Goal: Task Accomplishment & Management: Use online tool/utility

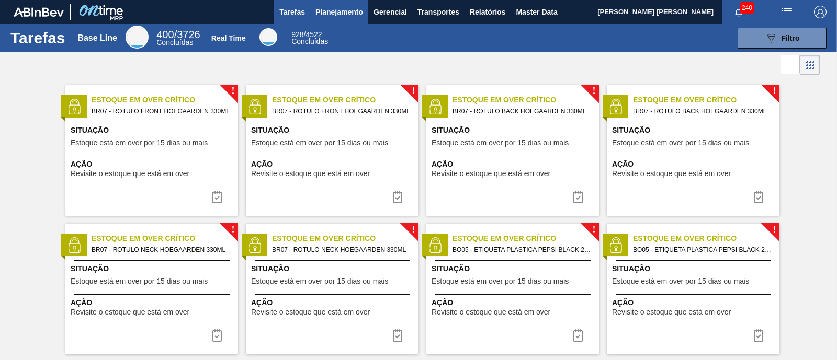
click at [348, 9] on span "Planejamento" at bounding box center [339, 12] width 48 height 13
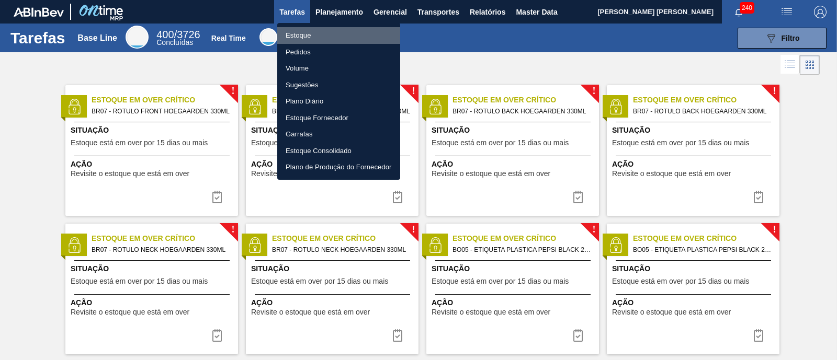
click at [301, 32] on li "Estoque" at bounding box center [338, 35] width 123 height 17
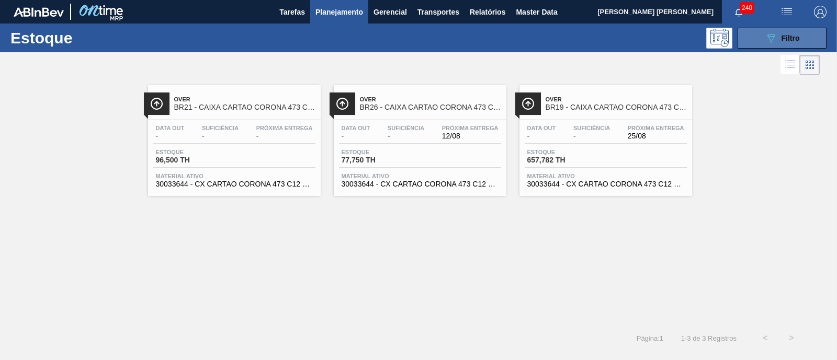
click at [788, 37] on span "Filtro" at bounding box center [790, 38] width 18 height 8
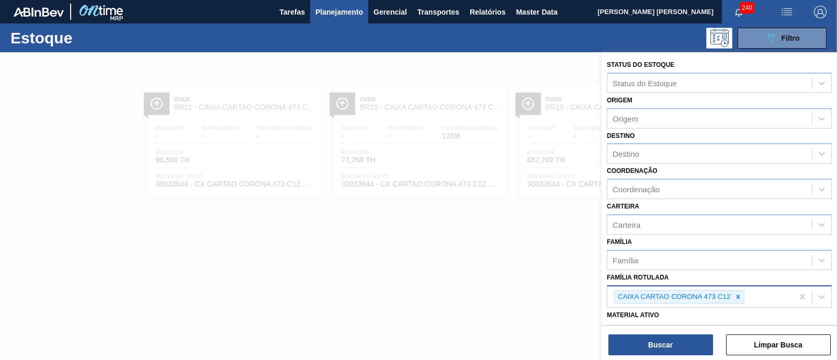
click at [737, 293] on icon at bounding box center [737, 296] width 7 height 7
click at [737, 292] on div "Família Rotulada" at bounding box center [709, 295] width 204 height 15
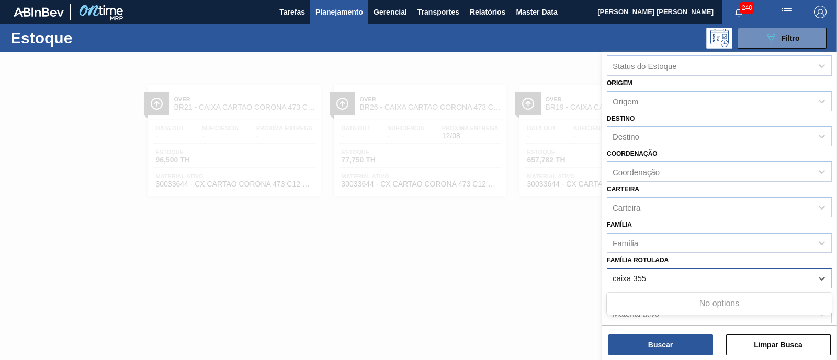
scroll to position [65, 0]
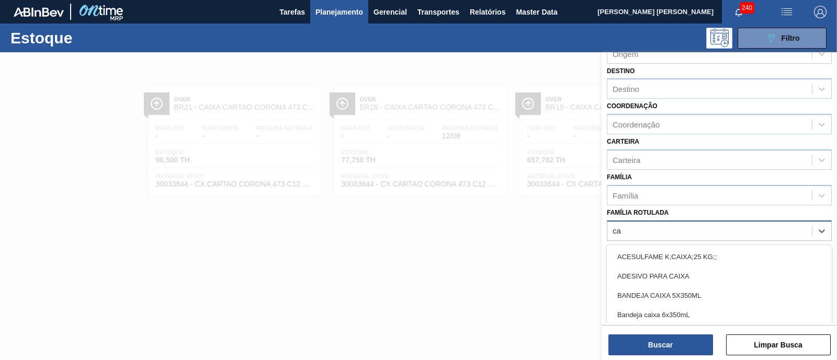
type Rotulada "c"
type Rotulada "355"
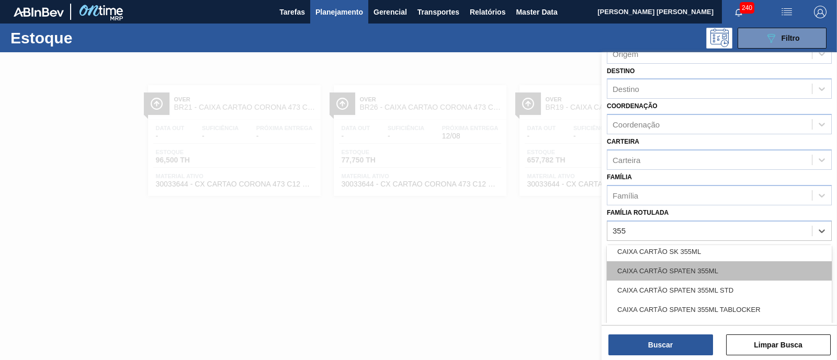
click at [754, 265] on div "CAIXA CARTÃO SPATEN 355ML" at bounding box center [719, 270] width 225 height 19
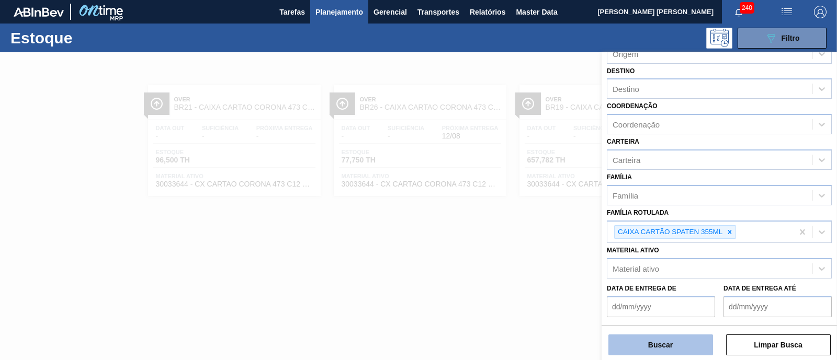
click at [694, 339] on button "Buscar" at bounding box center [660, 345] width 105 height 21
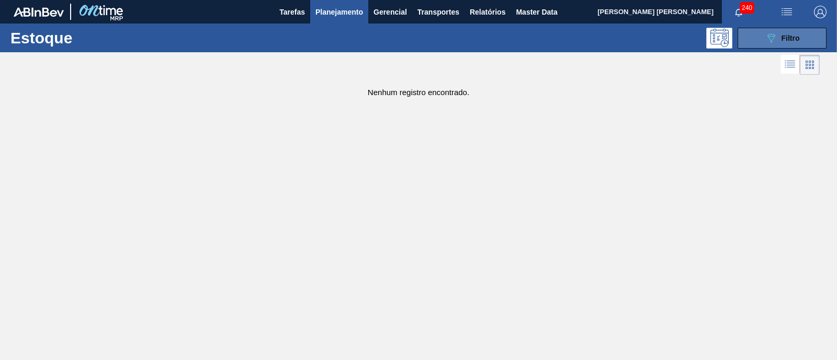
click at [763, 37] on button "089F7B8B-B2A5-4AFE-B5C0-19BA573D28AC Filtro" at bounding box center [781, 38] width 89 height 21
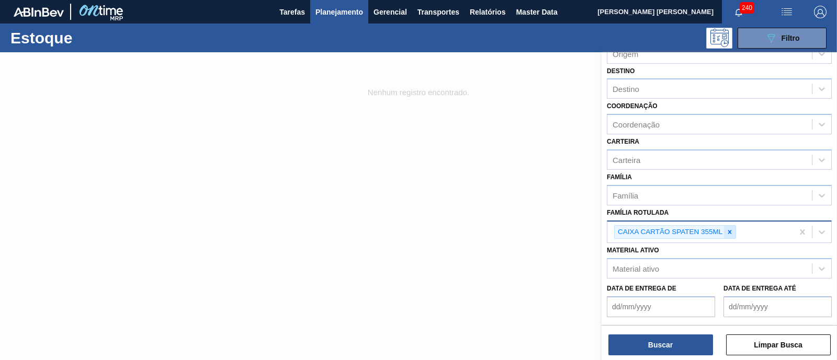
click at [731, 231] on icon at bounding box center [729, 232] width 7 height 7
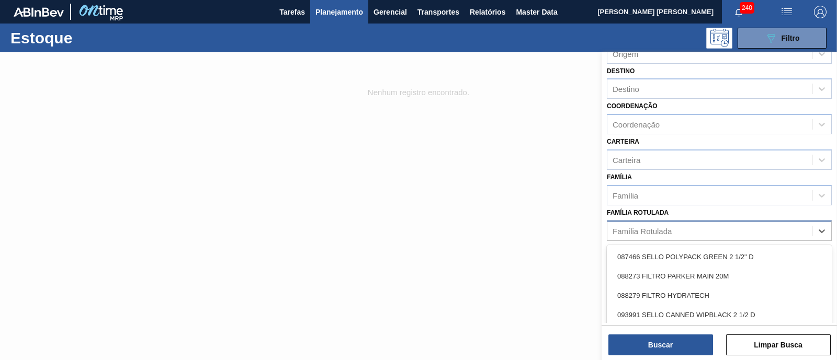
click at [730, 231] on div "Família Rotulada" at bounding box center [709, 230] width 204 height 15
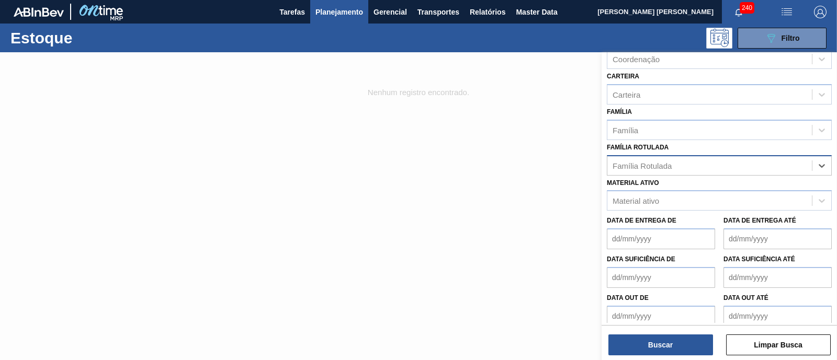
click at [653, 162] on div "Família Rotulada" at bounding box center [641, 165] width 59 height 9
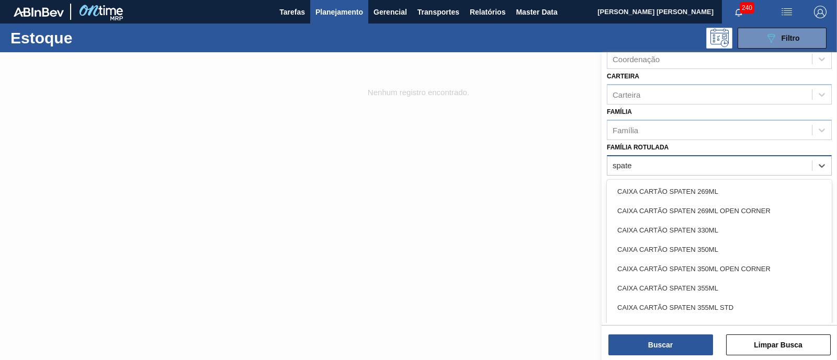
type Rotulada "spaten"
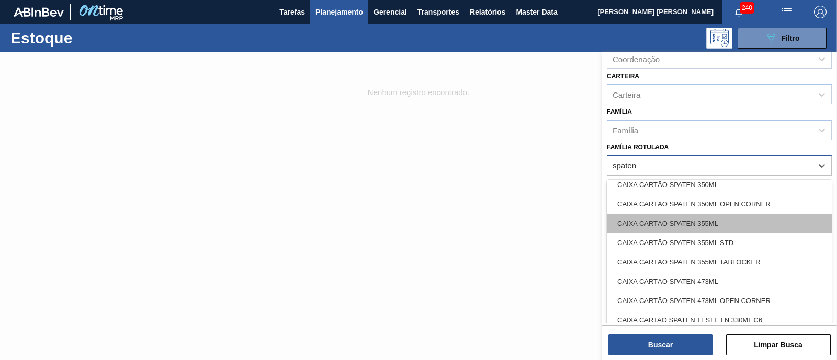
scroll to position [0, 0]
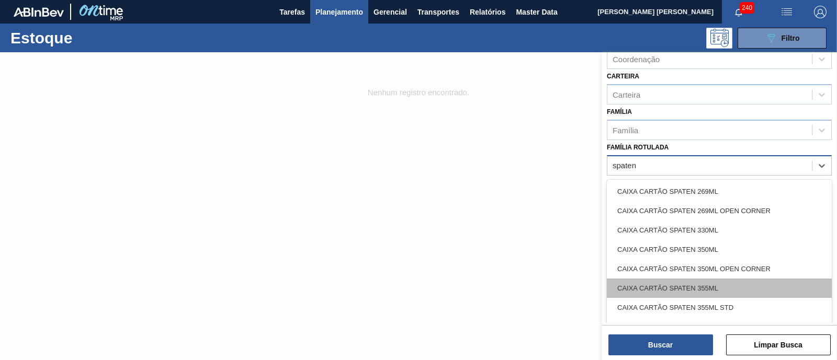
click at [719, 283] on div "CAIXA CARTÃO SPATEN 355ML" at bounding box center [719, 288] width 225 height 19
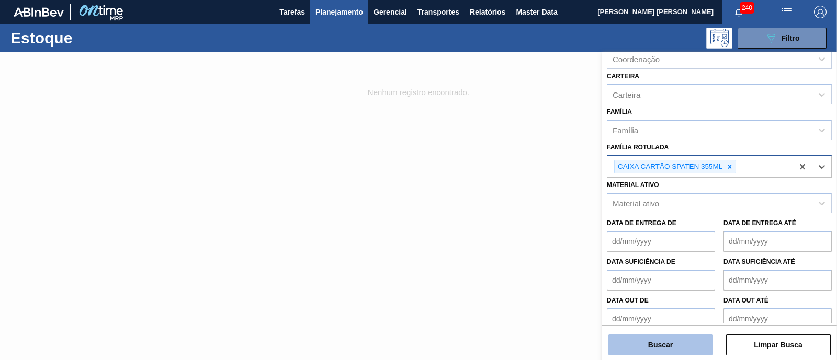
click at [676, 348] on button "Buscar" at bounding box center [660, 345] width 105 height 21
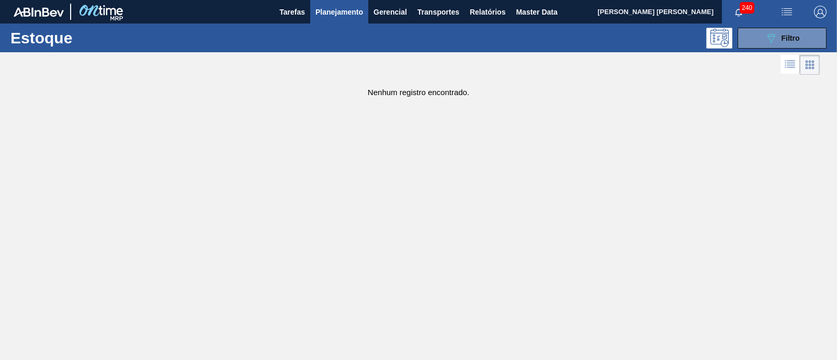
click at [40, 41] on h1 "Estoque" at bounding box center [86, 38] width 152 height 12
click at [533, 17] on span "Master Data" at bounding box center [536, 12] width 41 height 13
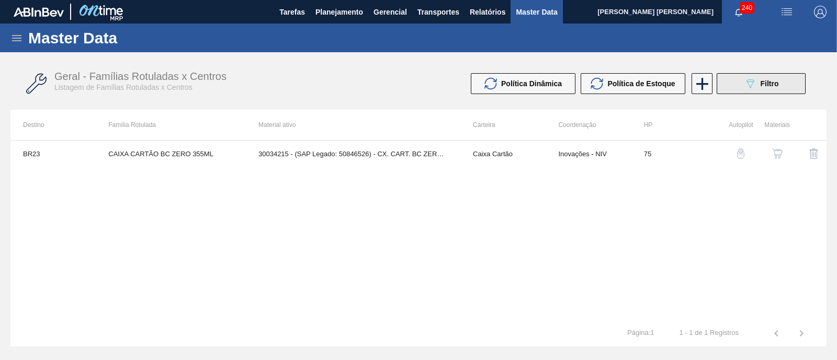
click at [745, 87] on icon "089F7B8B-B2A5-4AFE-B5C0-19BA573D28AC" at bounding box center [750, 83] width 13 height 13
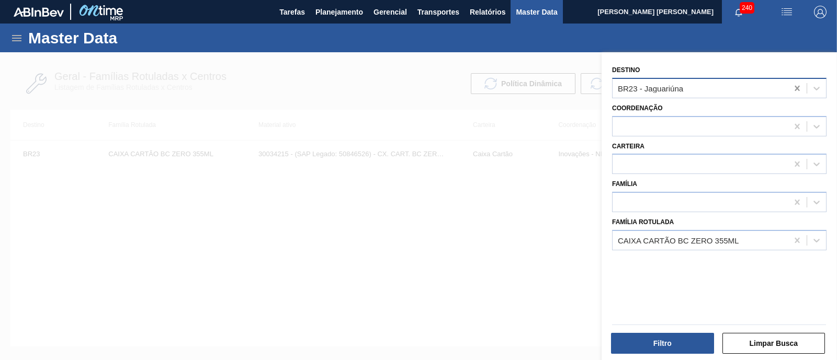
click at [793, 89] on icon at bounding box center [797, 88] width 10 height 10
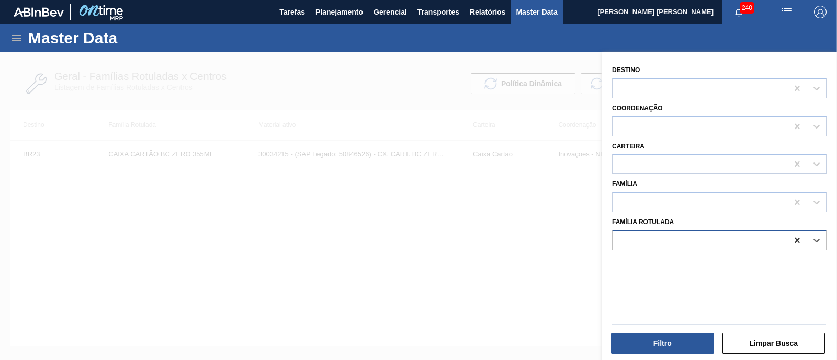
click at [795, 235] on icon at bounding box center [797, 240] width 10 height 10
click at [668, 250] on div "Destino Coordenação Carteira Família Família Rotulada" at bounding box center [718, 207] width 235 height 311
click at [662, 242] on div at bounding box center [699, 240] width 175 height 15
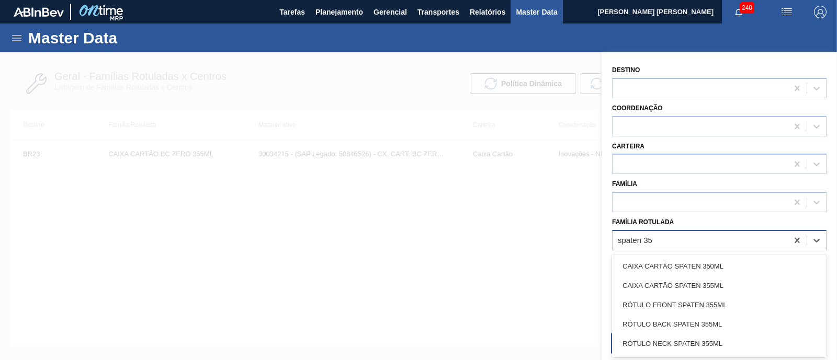
type Rotulada "spaten 355"
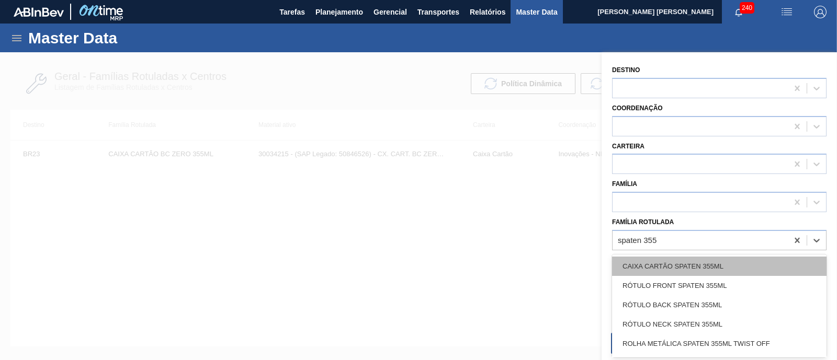
click at [665, 264] on div "CAIXA CARTÃO SPATEN 355ML" at bounding box center [719, 266] width 214 height 19
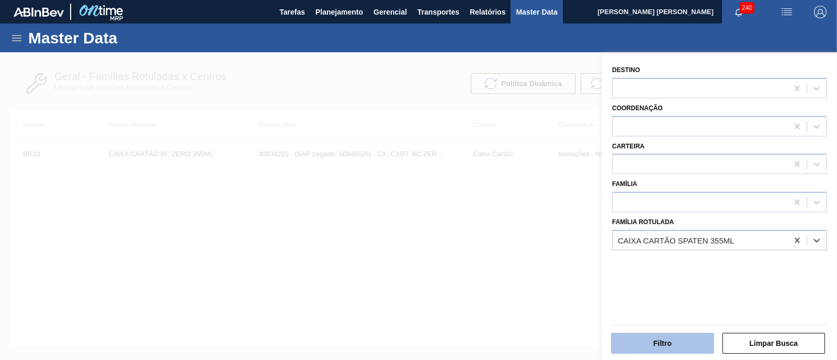
click at [682, 347] on button "Filtro" at bounding box center [662, 343] width 103 height 21
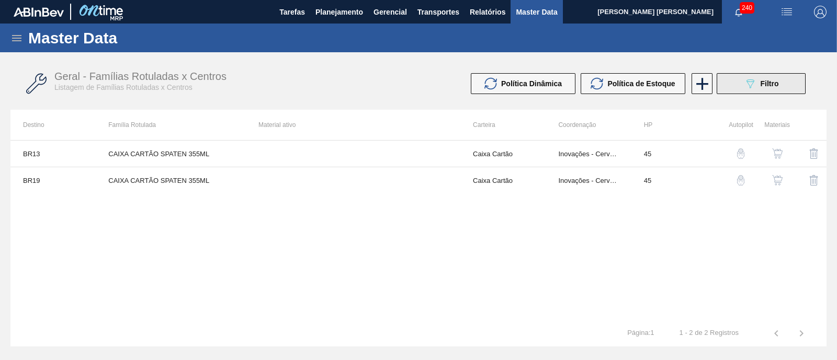
click at [751, 91] on button "089F7B8B-B2A5-4AFE-B5C0-19BA573D28AC Filtro" at bounding box center [760, 83] width 89 height 21
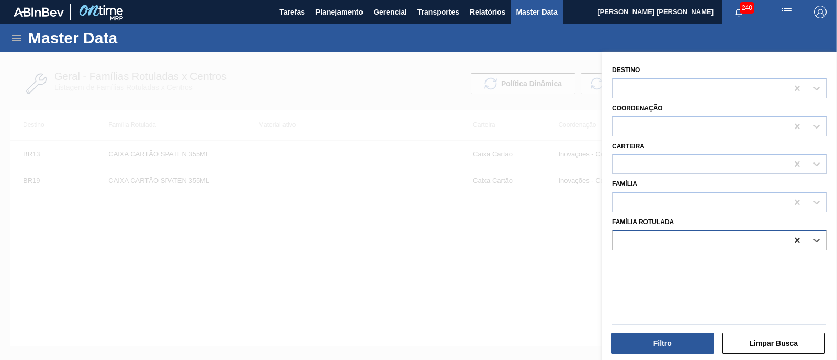
click at [795, 239] on icon at bounding box center [796, 240] width 5 height 5
click at [737, 234] on div at bounding box center [699, 240] width 175 height 15
click at [13, 43] on icon at bounding box center [16, 38] width 13 height 13
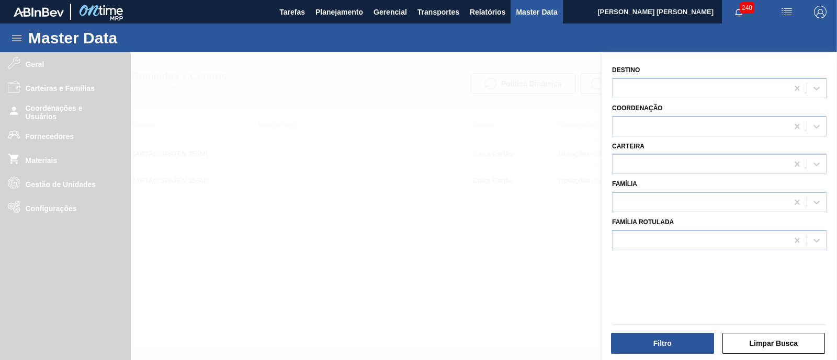
click at [53, 61] on div at bounding box center [418, 232] width 837 height 360
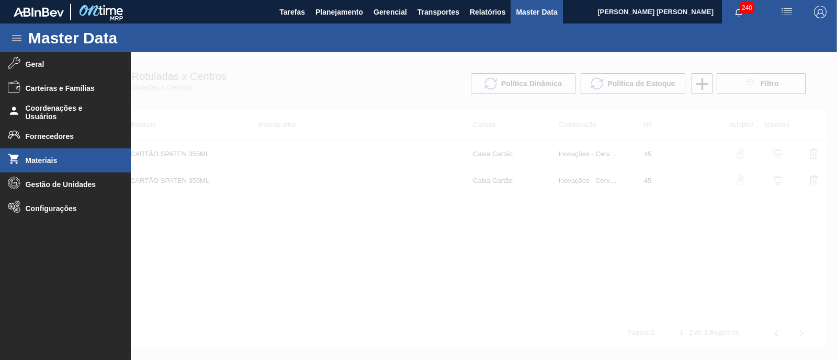
click at [61, 164] on span "Materiais" at bounding box center [69, 160] width 86 height 8
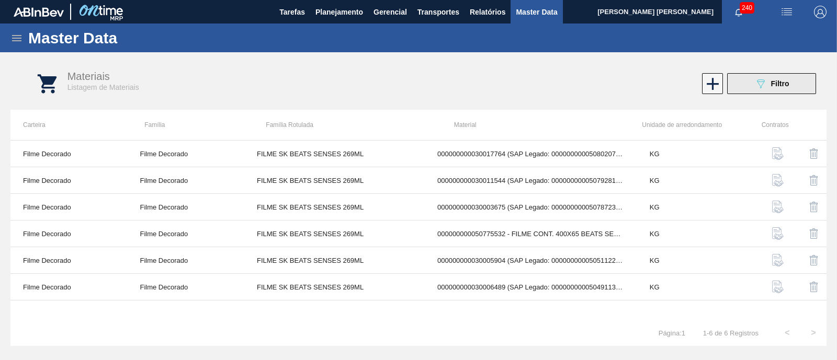
click at [757, 88] on icon "089F7B8B-B2A5-4AFE-B5C0-19BA573D28AC" at bounding box center [760, 83] width 13 height 13
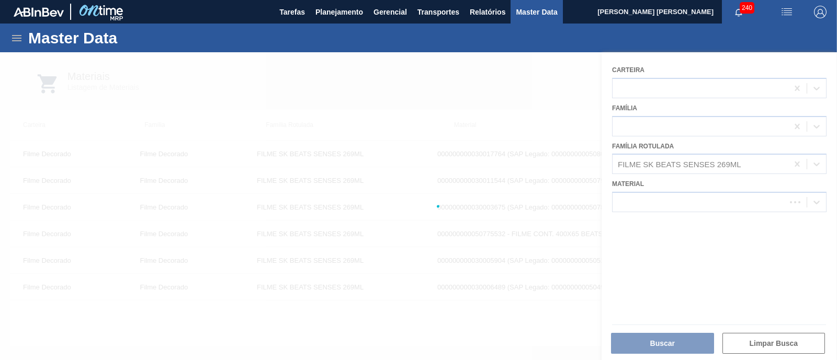
click at [793, 164] on div at bounding box center [418, 206] width 837 height 308
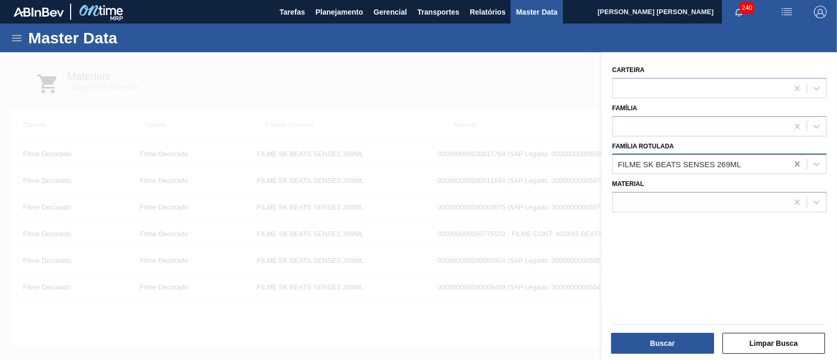
click at [794, 166] on icon at bounding box center [796, 164] width 5 height 5
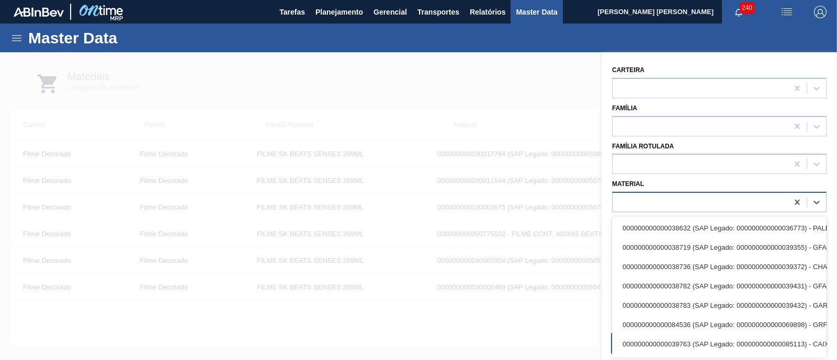
click at [652, 205] on div at bounding box center [699, 202] width 175 height 15
type input "12829"
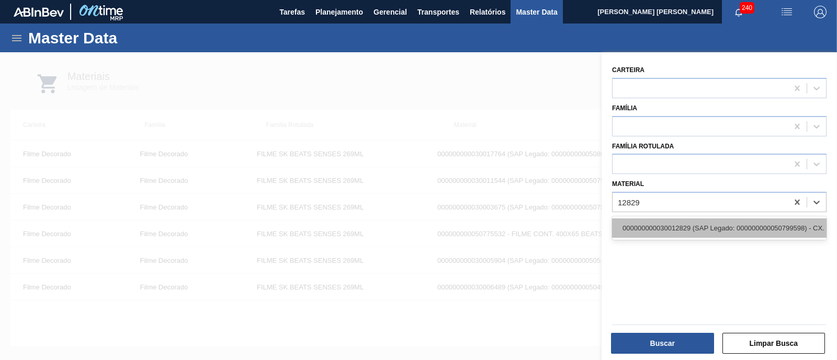
click at [662, 224] on div "000000000030012829 (SAP Legado: 000000000050799598) - CX. CART. SPATEN 355ML C6…" at bounding box center [719, 228] width 214 height 19
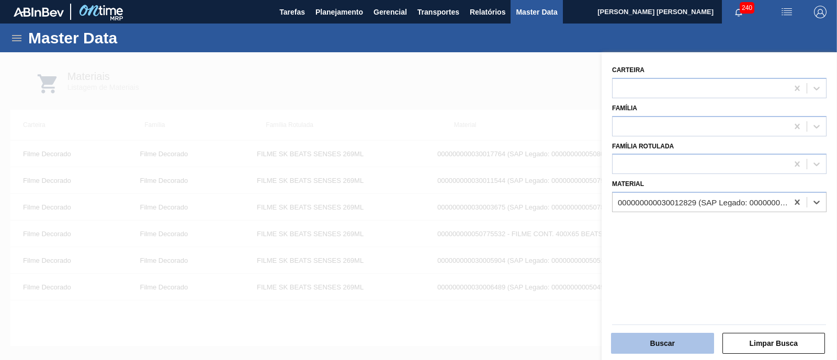
click at [670, 349] on button "Buscar" at bounding box center [662, 343] width 103 height 21
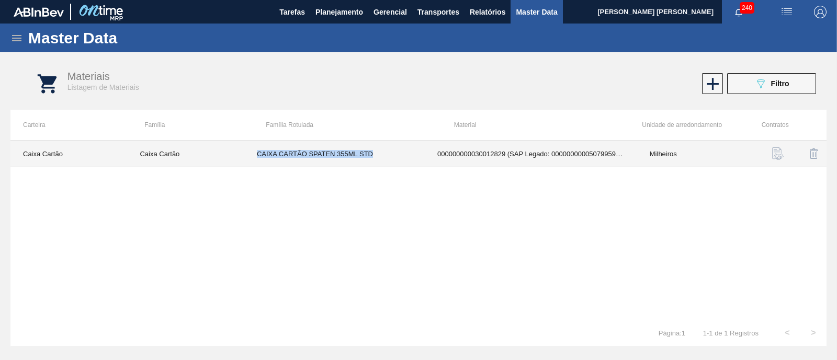
drag, startPoint x: 255, startPoint y: 153, endPoint x: 403, endPoint y: 152, distance: 148.0
click at [403, 152] on td "CAIXA CARTÃO SPATEN 355ML STD" at bounding box center [334, 154] width 180 height 27
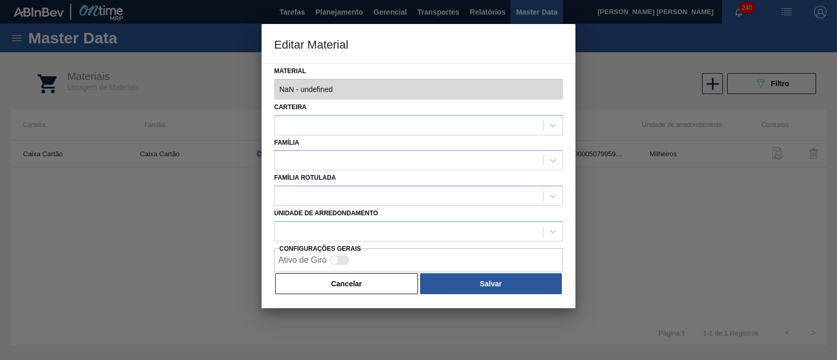
type input "30012829 - 000000000030012829 (SAP Legado: 000000000050799598) - CX. CART. SPAT…"
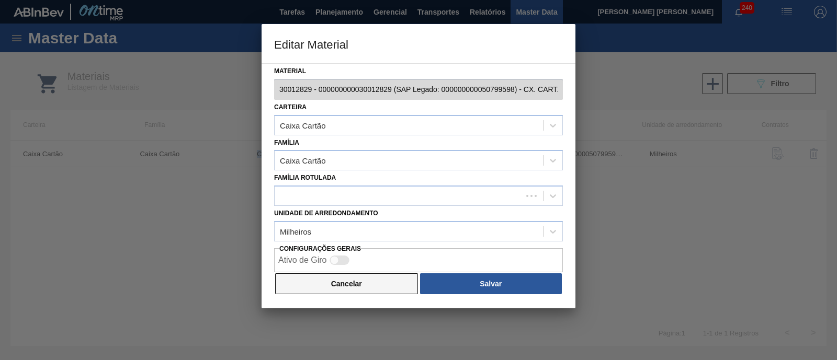
click at [361, 287] on button "Cancelar" at bounding box center [346, 283] width 143 height 21
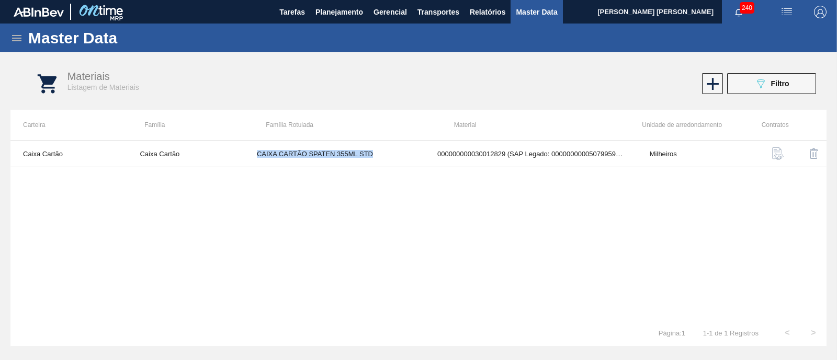
copy td "CAIXA CARTÃO SPATEN 355ML STD"
click at [26, 42] on div "Master Data" at bounding box center [418, 38] width 837 height 29
click at [15, 42] on icon at bounding box center [16, 38] width 13 height 13
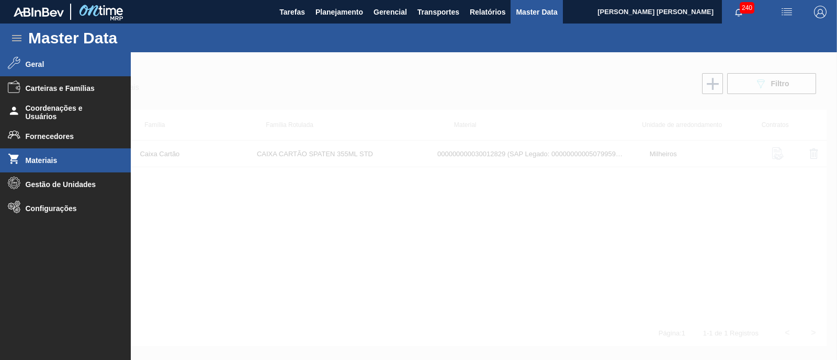
click at [61, 74] on li "Geral" at bounding box center [65, 64] width 131 height 24
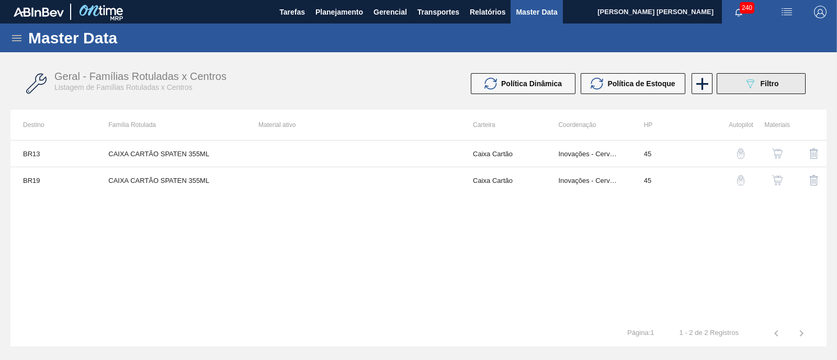
click at [750, 84] on icon "089F7B8B-B2A5-4AFE-B5C0-19BA573D28AC" at bounding box center [750, 83] width 13 height 13
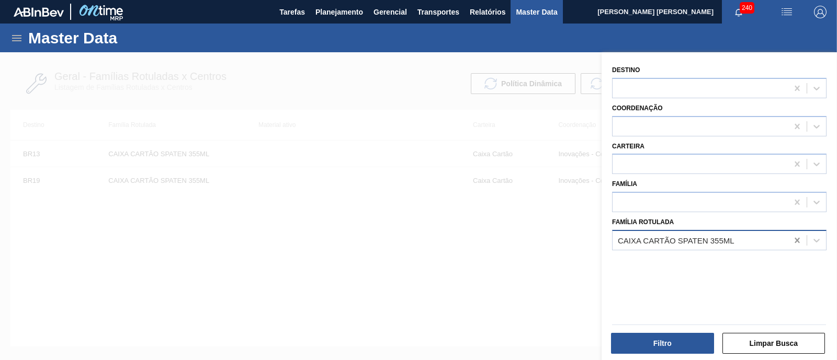
click at [793, 241] on icon at bounding box center [797, 240] width 10 height 10
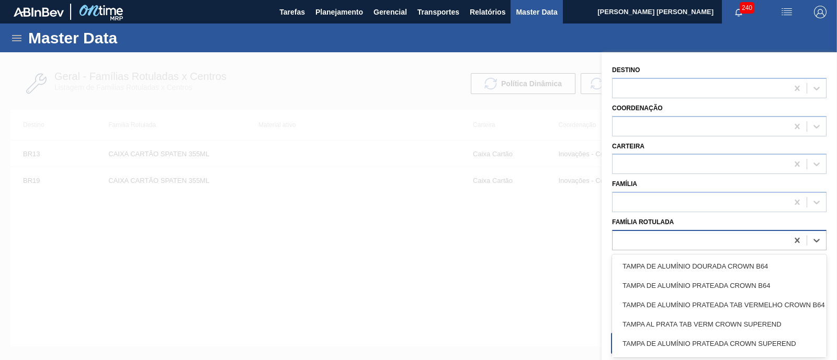
click at [776, 240] on div at bounding box center [699, 240] width 175 height 15
paste Rotulada "CAIXA CARTÃO SPATEN 355ML STD"
type Rotulada "CAIXA CARTÃO SPATEN 355ML STD"
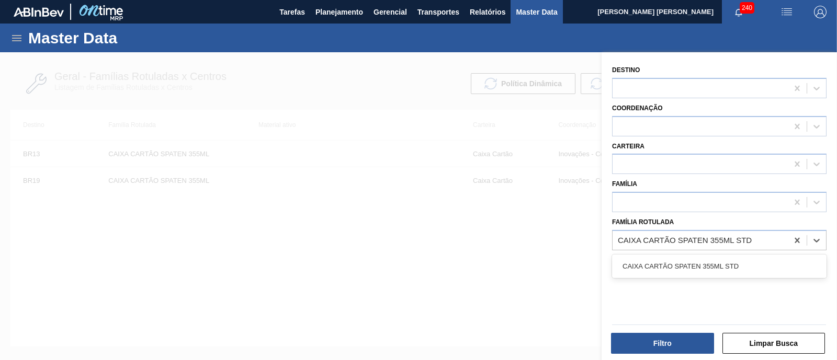
drag, startPoint x: 745, startPoint y: 264, endPoint x: 735, endPoint y: 274, distance: 14.4
click at [743, 264] on div "CAIXA CARTÃO SPATEN 355ML STD" at bounding box center [719, 266] width 214 height 19
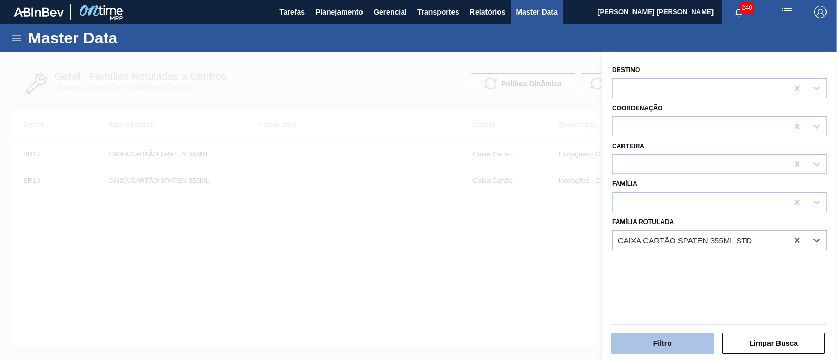
click at [676, 339] on button "Filtro" at bounding box center [662, 343] width 103 height 21
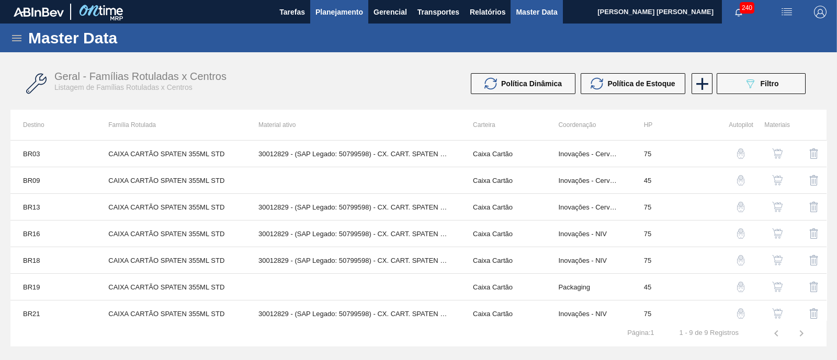
click at [324, 15] on span "Planejamento" at bounding box center [339, 12] width 48 height 13
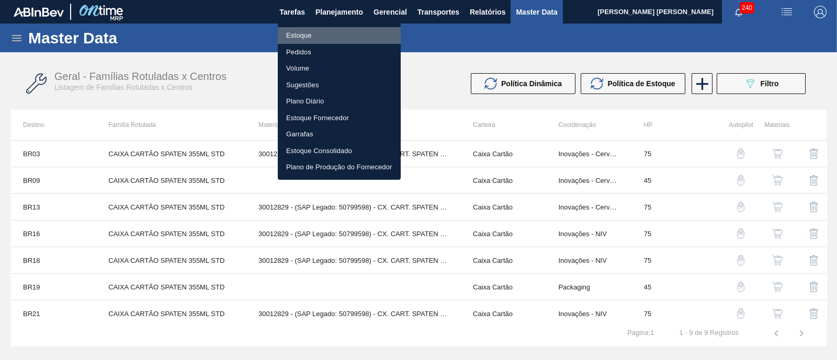
click at [309, 35] on li "Estoque" at bounding box center [339, 35] width 123 height 17
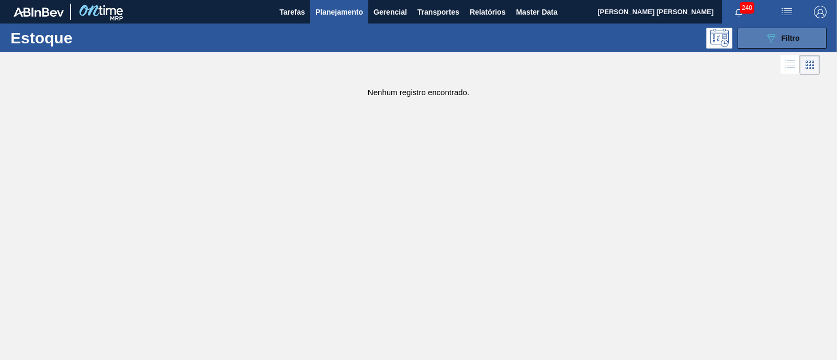
click at [773, 35] on icon "089F7B8B-B2A5-4AFE-B5C0-19BA573D28AC" at bounding box center [771, 38] width 13 height 13
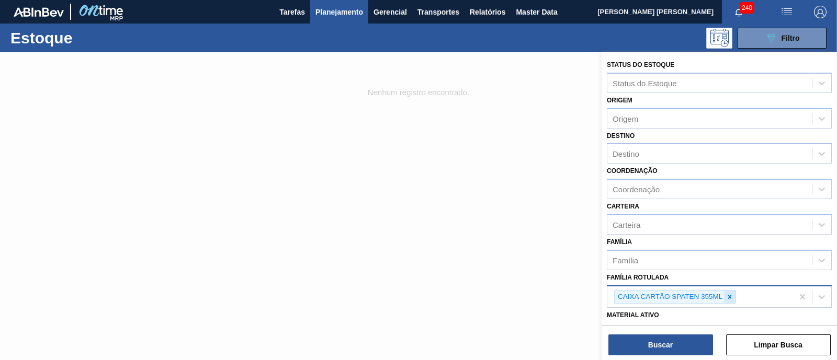
click at [724, 297] on div at bounding box center [730, 297] width 12 height 13
click at [724, 297] on div "Família Rotulada" at bounding box center [709, 295] width 204 height 15
paste Rotulada "CAIXA CARTÃO SPATEN 355ML STD"
type Rotulada "CAIXA CARTÃO SPATEN 355ML STD"
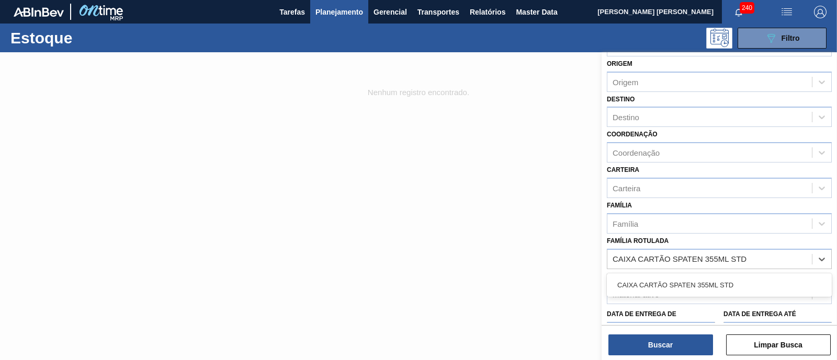
scroll to position [65, 0]
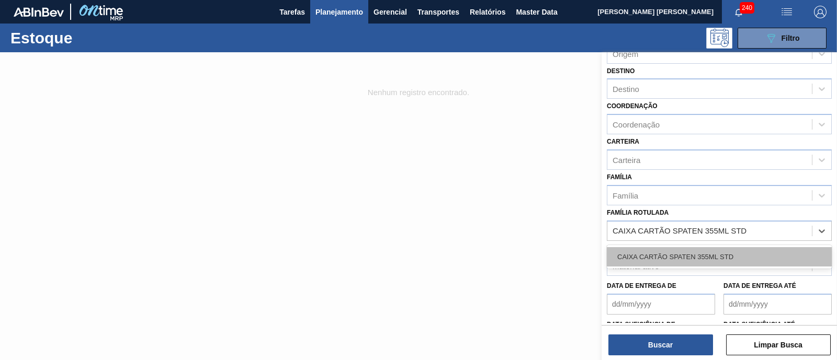
click at [730, 257] on div "CAIXA CARTÃO SPATEN 355ML STD" at bounding box center [719, 256] width 225 height 19
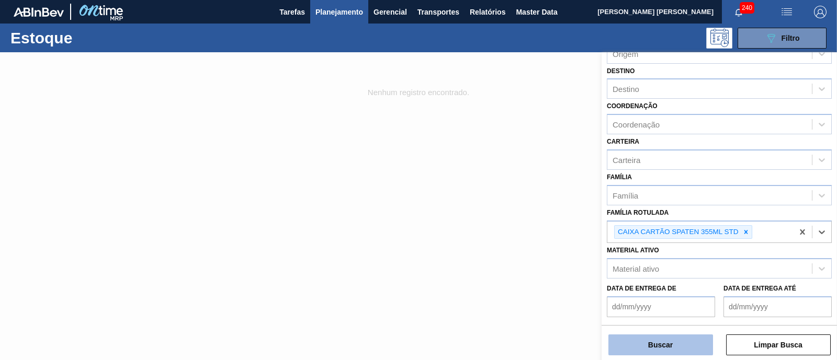
click at [682, 348] on button "Buscar" at bounding box center [660, 345] width 105 height 21
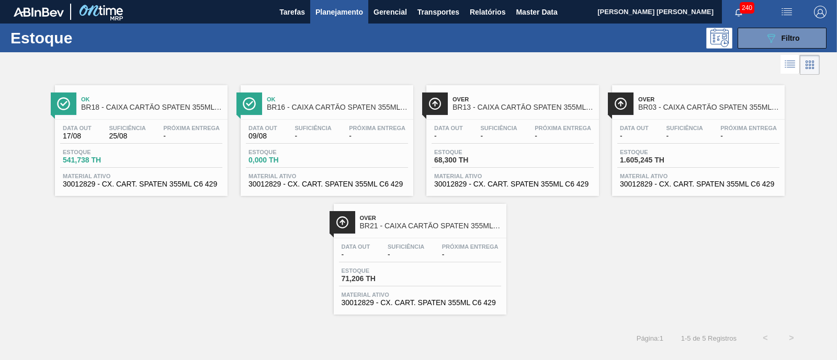
drag, startPoint x: 517, startPoint y: 151, endPoint x: 740, endPoint y: 268, distance: 251.4
click at [740, 268] on div "Ok BR18 - CAIXA CARTÃO SPATEN 355ML STD Data out 17/08 Suficiência 25/08 Próxim…" at bounding box center [418, 195] width 837 height 237
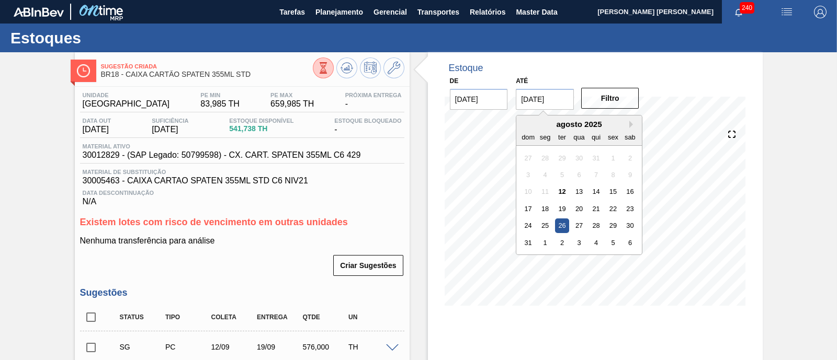
click at [564, 100] on input "26/08/2025" at bounding box center [545, 99] width 58 height 21
click at [631, 127] on button "Next Month" at bounding box center [632, 124] width 7 height 7
click at [631, 220] on div "1" at bounding box center [630, 226] width 14 height 14
type input "01/11/2025"
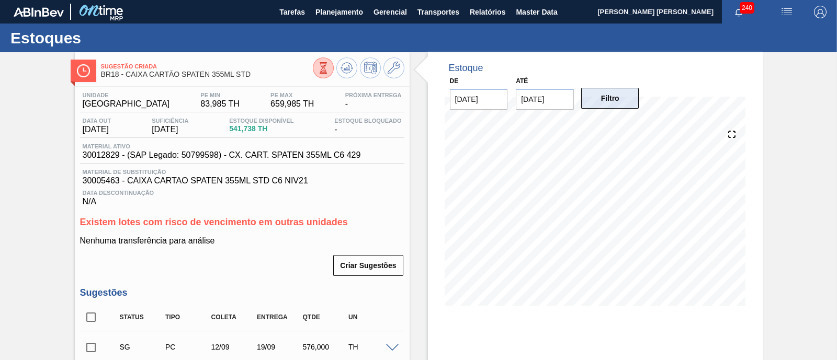
click at [623, 101] on button "Filtro" at bounding box center [610, 98] width 58 height 21
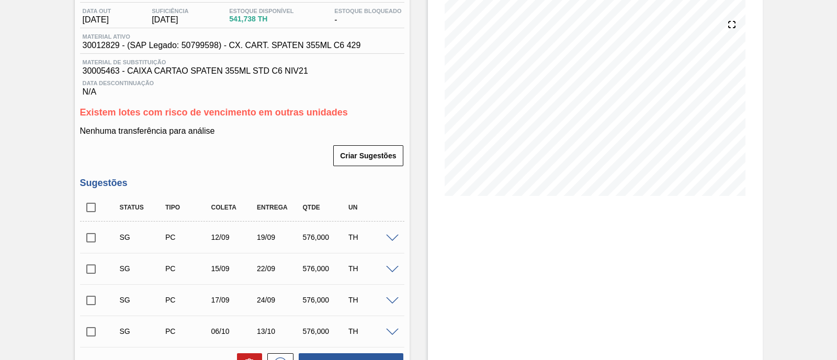
scroll to position [130, 0]
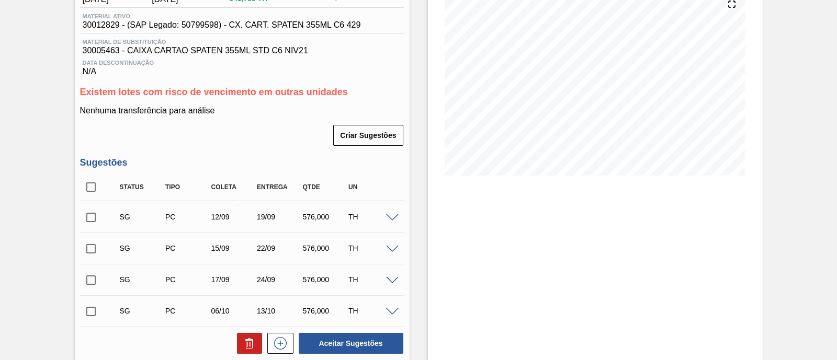
click at [392, 218] on span at bounding box center [392, 218] width 13 height 8
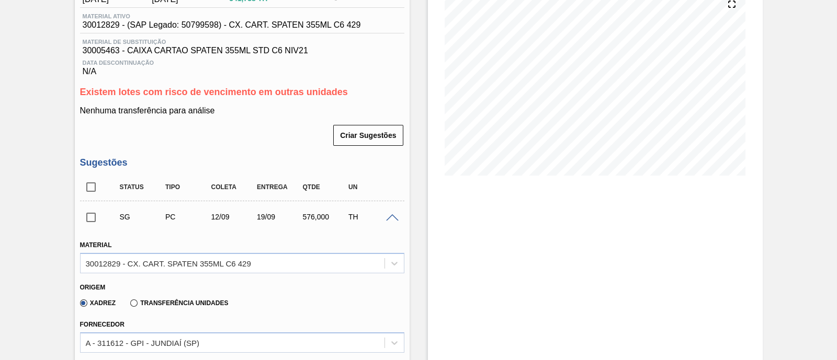
scroll to position [261, 0]
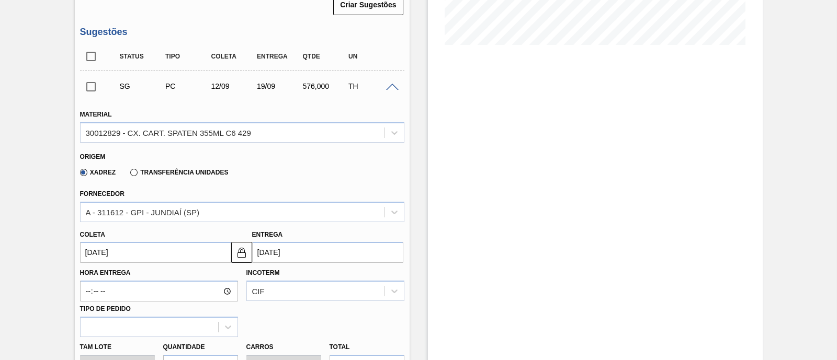
click at [170, 175] on label "Transferência Unidades" at bounding box center [179, 172] width 98 height 7
click at [129, 175] on input "Transferência Unidades" at bounding box center [129, 175] width 0 height 0
click at [150, 217] on div "BR03-Aquiraz" at bounding box center [233, 211] width 304 height 15
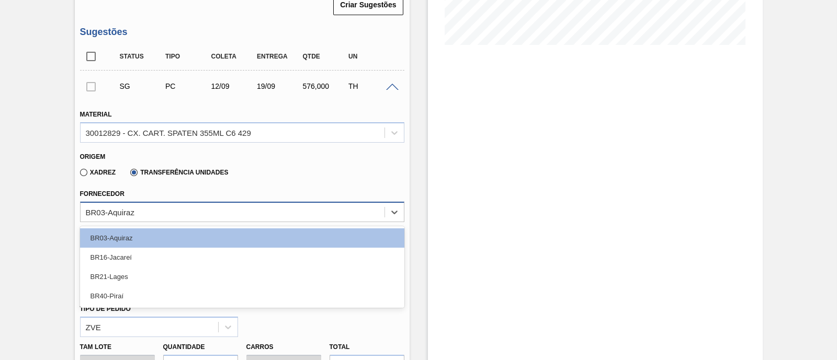
click at [150, 217] on div "BR03-Aquiraz" at bounding box center [233, 211] width 304 height 15
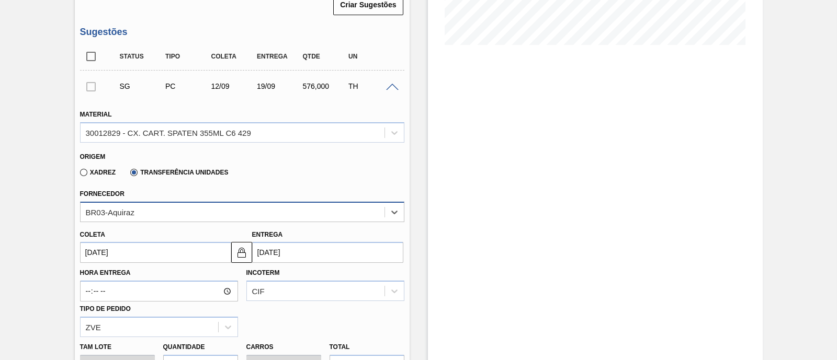
scroll to position [327, 0]
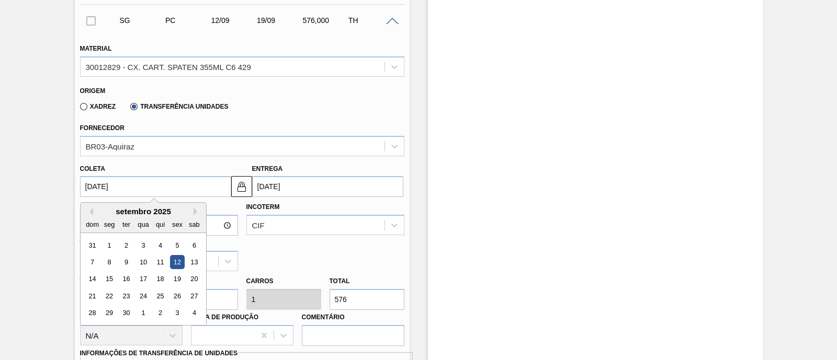
click at [120, 188] on input "12/09/2025" at bounding box center [155, 186] width 151 height 21
click at [89, 213] on button "Previous Month" at bounding box center [89, 211] width 7 height 7
click at [140, 283] on div "13" at bounding box center [143, 279] width 14 height 14
type input "13/08/2025"
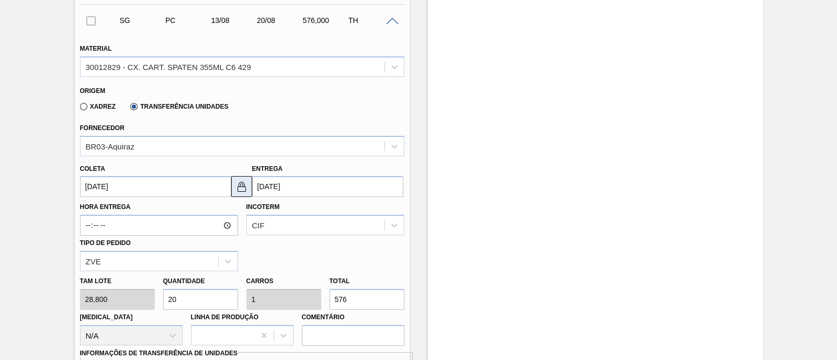
click at [236, 188] on img at bounding box center [241, 186] width 13 height 13
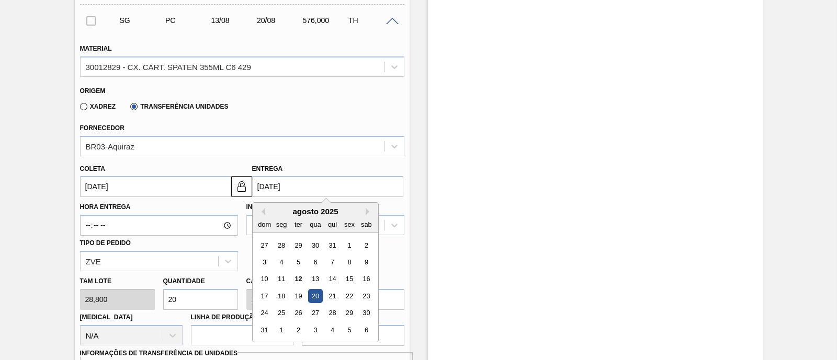
click at [277, 190] on input "20/08/2025" at bounding box center [327, 186] width 151 height 21
click at [344, 281] on div "15" at bounding box center [349, 279] width 14 height 14
type input "15/08/2025"
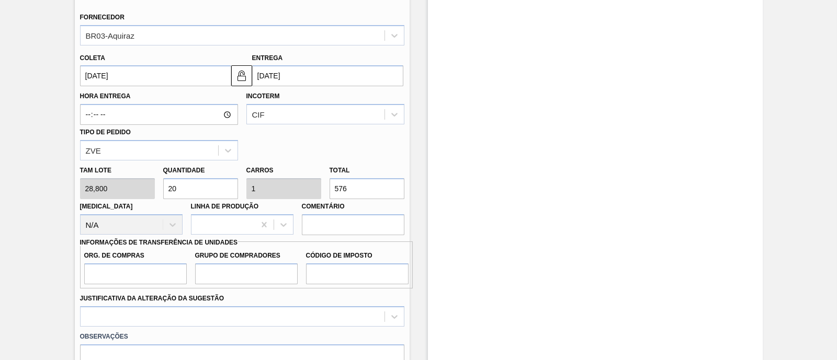
scroll to position [457, 0]
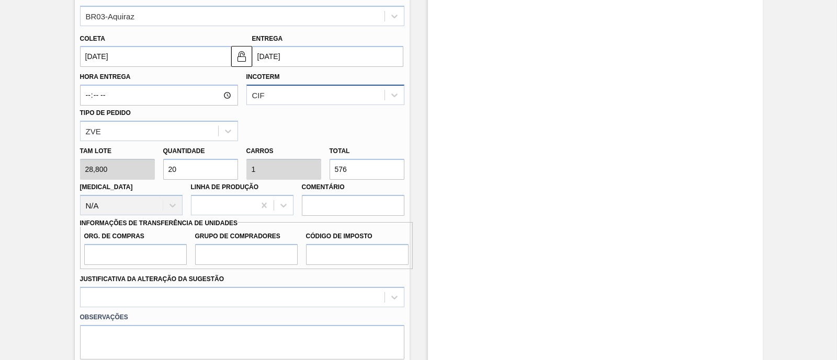
click at [303, 101] on div "CIF" at bounding box center [316, 95] width 138 height 15
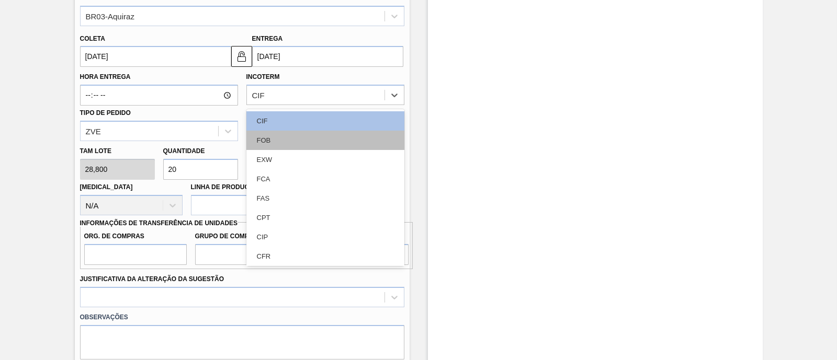
click at [291, 144] on div "FOB" at bounding box center [325, 140] width 158 height 19
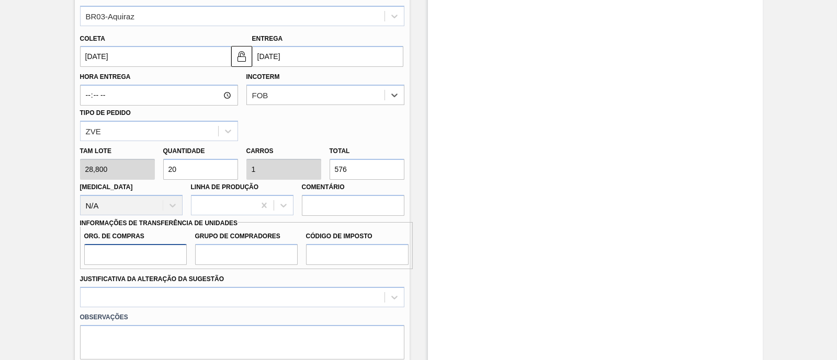
click at [134, 265] on input "Org. de Compras" at bounding box center [135, 254] width 102 height 21
type input "BR00"
click at [252, 245] on input "Grupo de Compradores" at bounding box center [246, 254] width 102 height 21
type input "A01"
click at [350, 255] on input "Código de Imposto" at bounding box center [357, 254] width 102 height 21
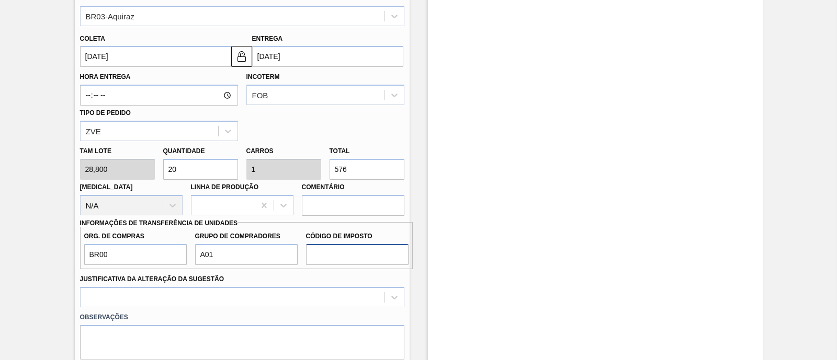
type input "I1"
click at [256, 299] on div at bounding box center [242, 297] width 324 height 20
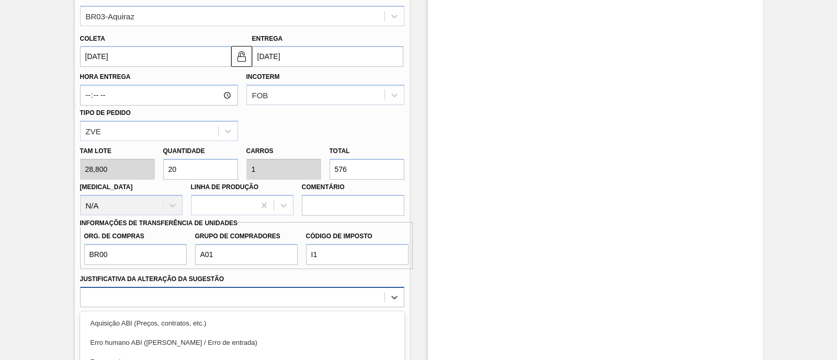
scroll to position [571, 0]
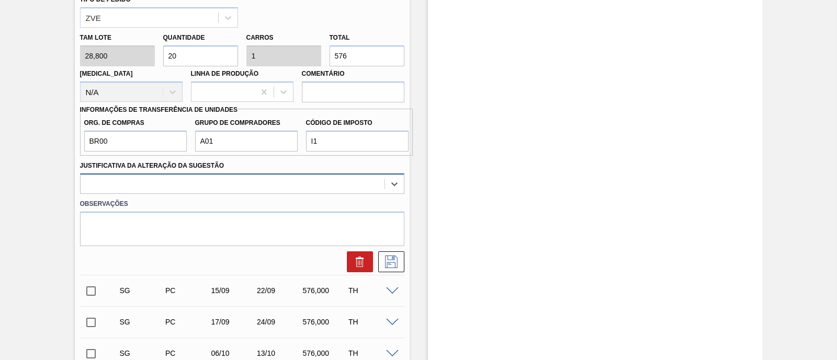
click at [193, 185] on div at bounding box center [233, 183] width 304 height 15
type Sugestão "vbi"
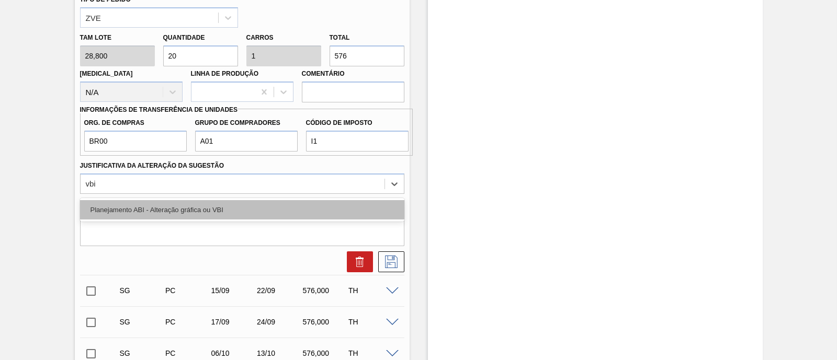
click at [174, 211] on div "Planejamento ABI - Alteração gráfica ou VBI" at bounding box center [242, 209] width 324 height 19
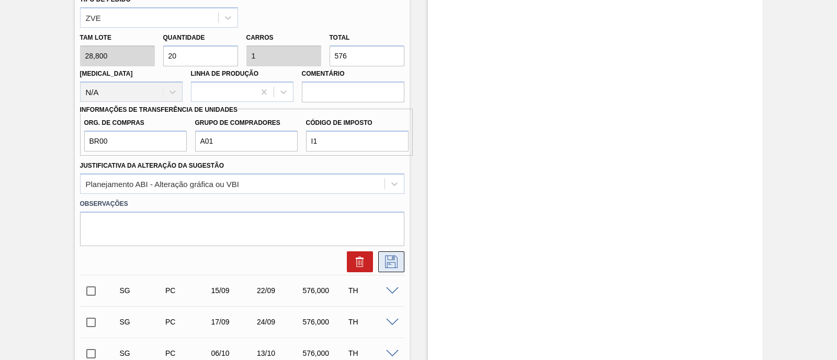
click at [400, 267] on button at bounding box center [391, 262] width 26 height 21
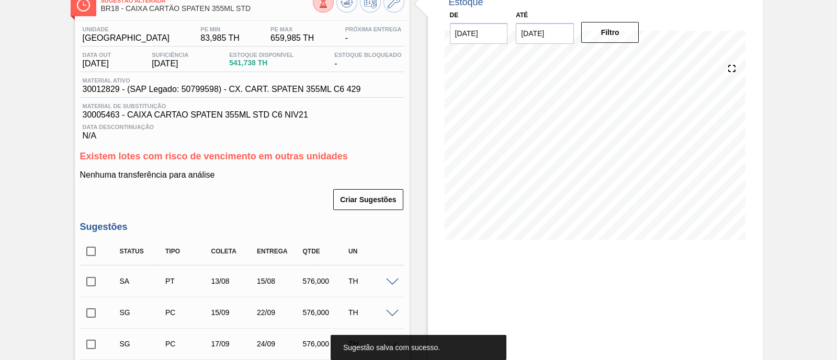
scroll to position [65, 0]
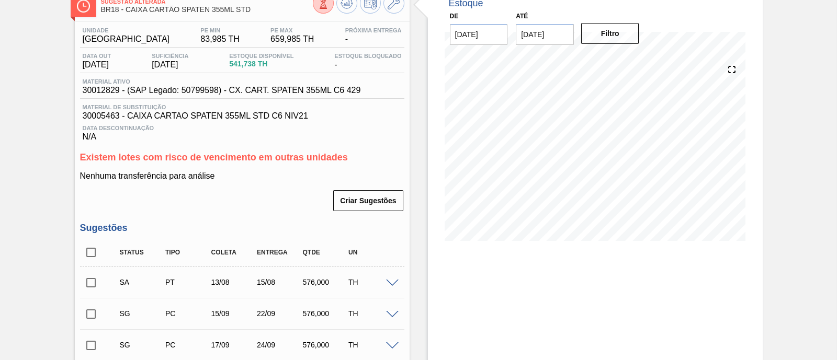
click at [90, 286] on input "checkbox" at bounding box center [91, 283] width 22 height 22
checkbox input "true"
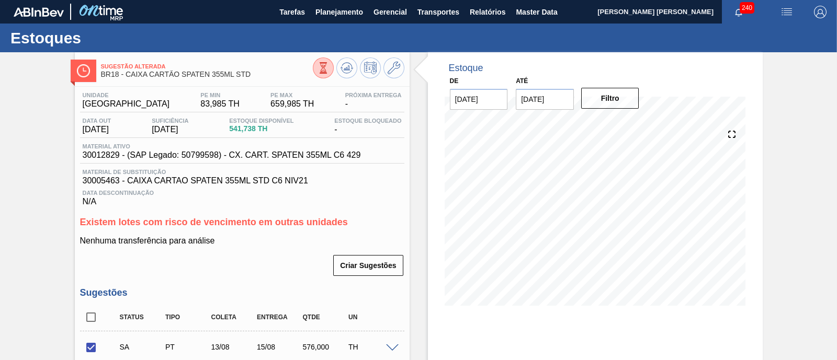
click at [229, 70] on div "Sugestão Alterada BR18 - CAIXA CARTÃO SPATEN 355ML STD" at bounding box center [207, 71] width 212 height 24
click at [390, 69] on icon at bounding box center [393, 68] width 13 height 13
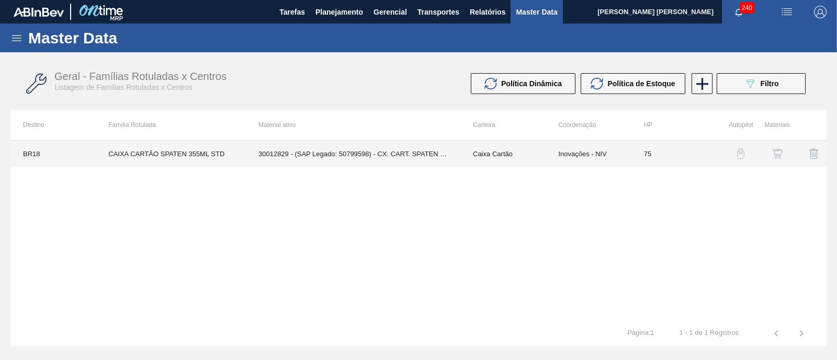
click at [380, 153] on td "30012829 - (SAP Legado: 50799598) - CX. CART. SPATEN 355ML C6 429" at bounding box center [353, 154] width 214 height 26
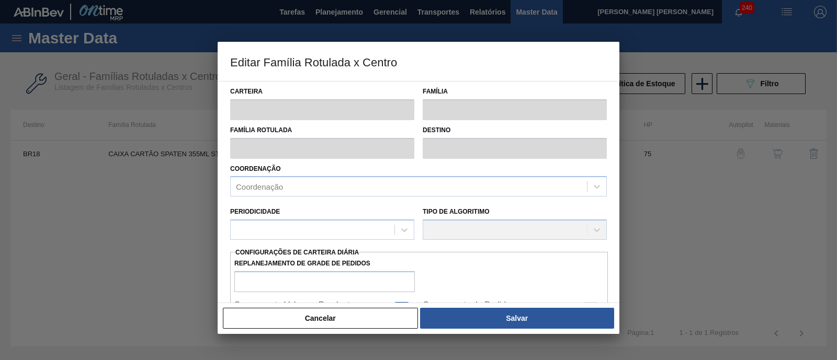
type input "Caixa Cartão"
type input "CAIXA CARTÃO SPATEN 355ML STD"
type input "BR18 - Pernambuco"
type input "75"
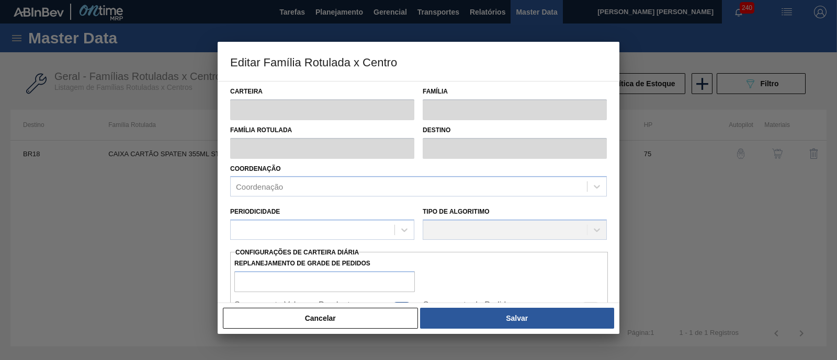
type input "83,985"
type input "659,985"
type input "40"
type input "314,385"
checkbox input "true"
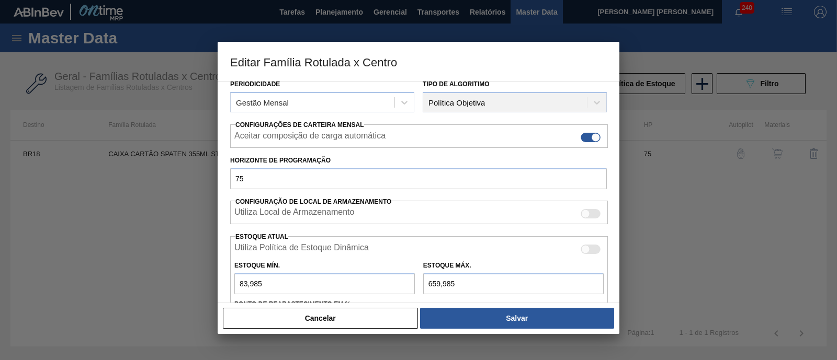
scroll to position [196, 0]
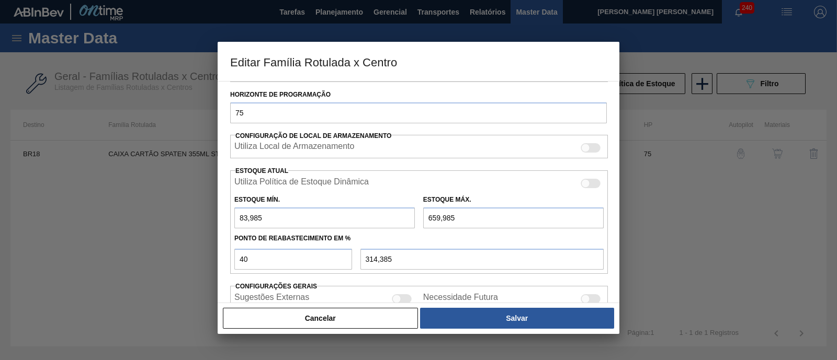
click at [439, 218] on input "659,985" at bounding box center [513, 218] width 180 height 21
type input "6.590,985"
type input "2.686,785"
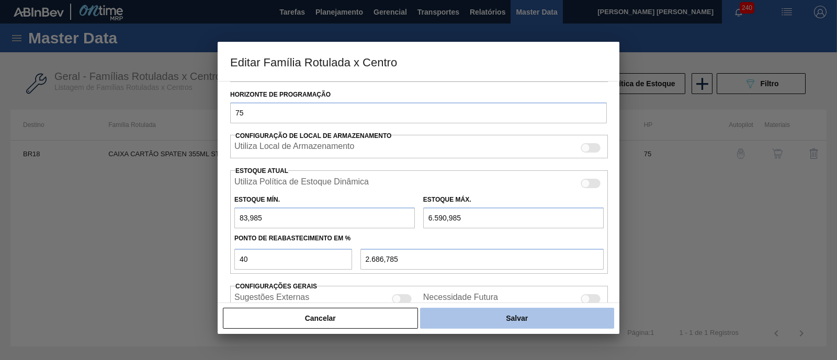
type input "6.590,985"
click at [485, 320] on button "Salvar" at bounding box center [517, 318] width 194 height 21
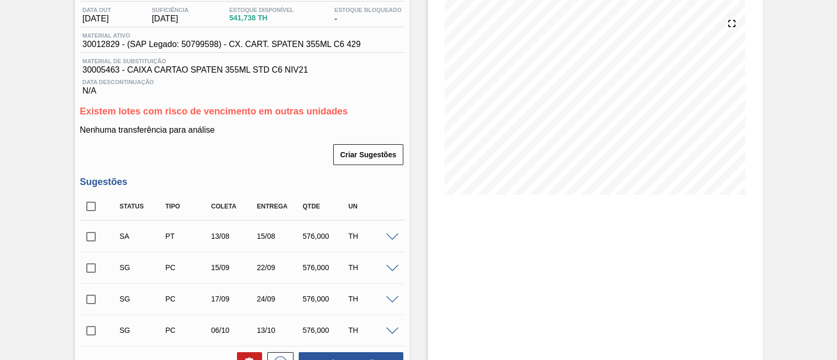
scroll to position [196, 0]
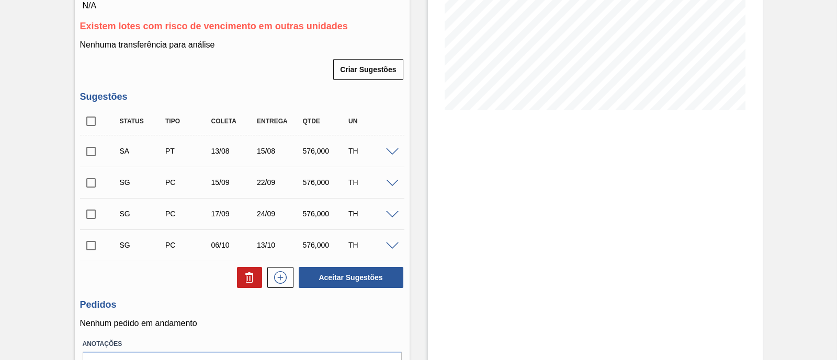
click at [86, 153] on input "checkbox" at bounding box center [91, 152] width 22 height 22
click at [386, 283] on button "Aceitar Sugestões" at bounding box center [351, 277] width 105 height 21
checkbox input "false"
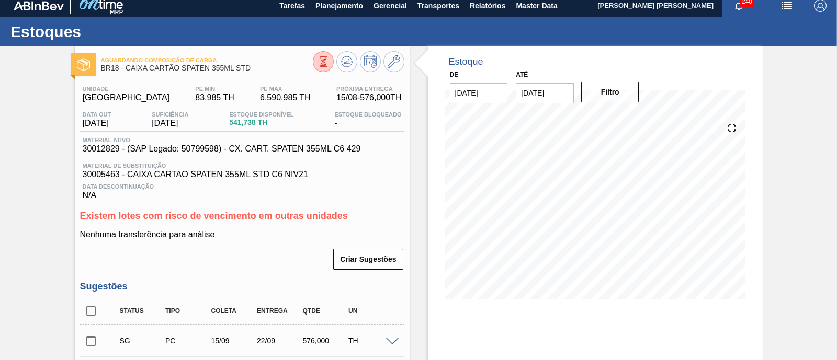
scroll to position [0, 0]
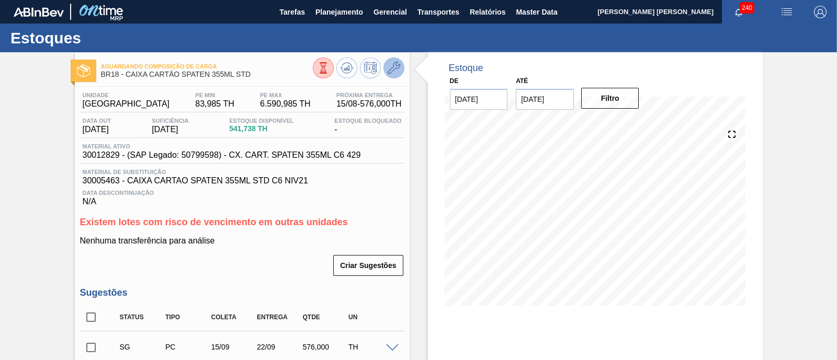
click at [389, 73] on icon at bounding box center [393, 68] width 13 height 13
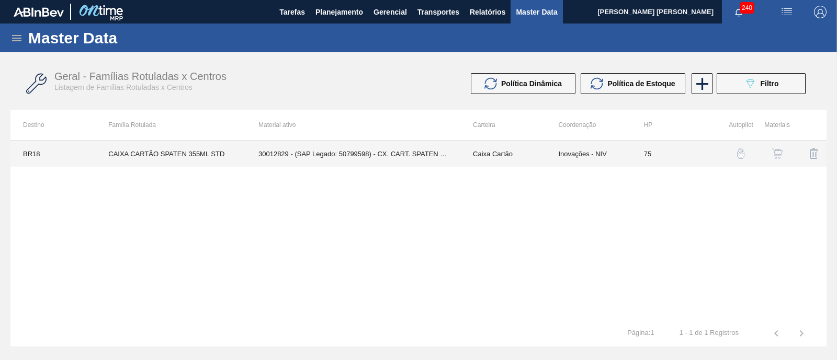
click at [361, 151] on td "30012829 - (SAP Legado: 50799598) - CX. CART. SPATEN 355ML C6 429" at bounding box center [353, 154] width 214 height 26
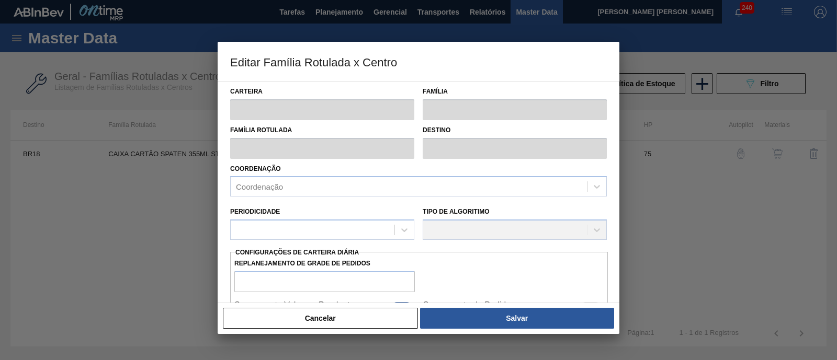
type input "Caixa Cartão"
type input "CAIXA CARTÃO SPATEN 355ML STD"
type input "BR18 - Pernambuco"
type input "75"
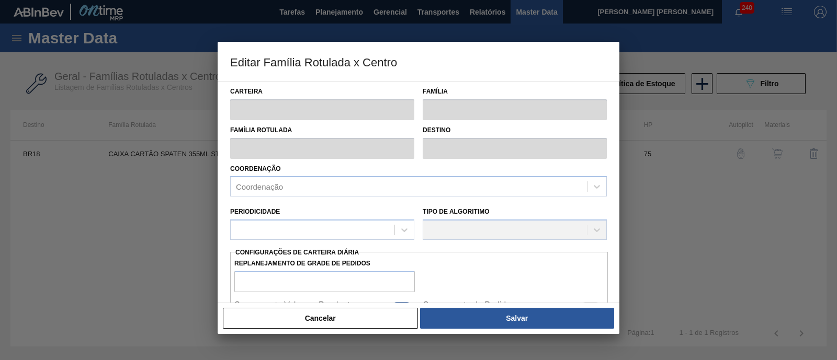
type input "83,985"
type input "6.590,985"
type input "40"
type input "2.686,785"
checkbox input "true"
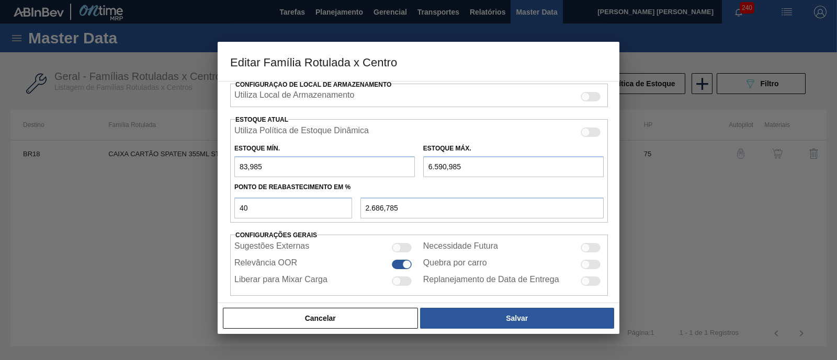
scroll to position [256, 0]
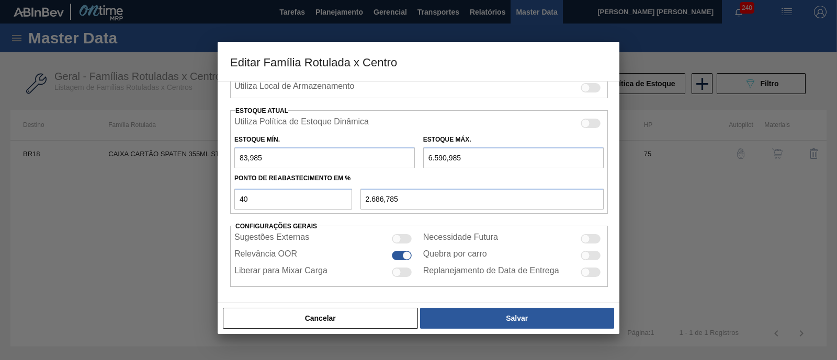
click at [444, 158] on input "6.590,985" at bounding box center [513, 157] width 180 height 21
type input "659,985"
type input "314,385"
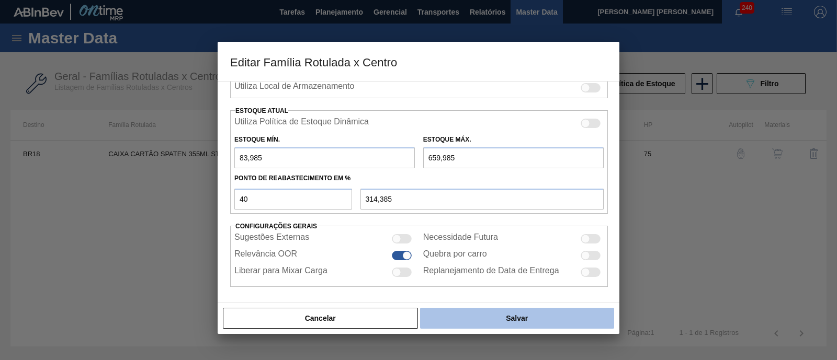
type input "659,985"
click at [522, 321] on button "Salvar" at bounding box center [517, 318] width 194 height 21
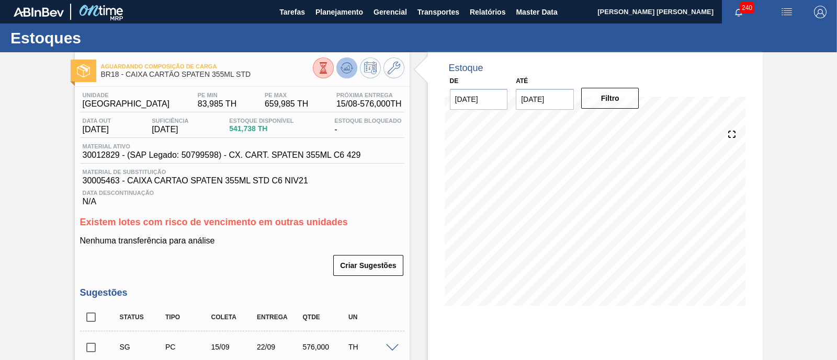
click at [329, 65] on icon at bounding box center [323, 68] width 12 height 12
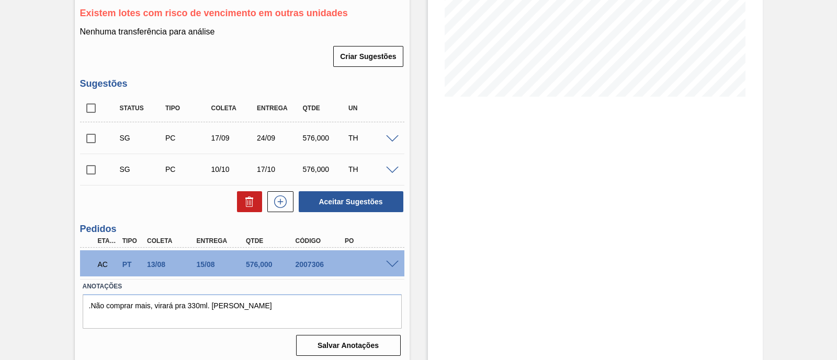
scroll to position [216, 0]
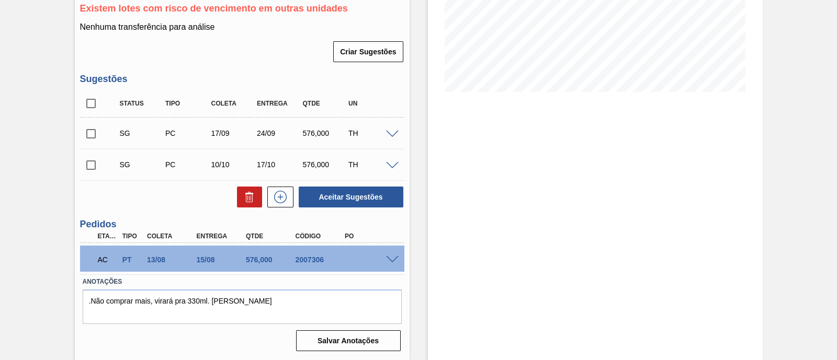
click at [391, 261] on span at bounding box center [392, 260] width 13 height 8
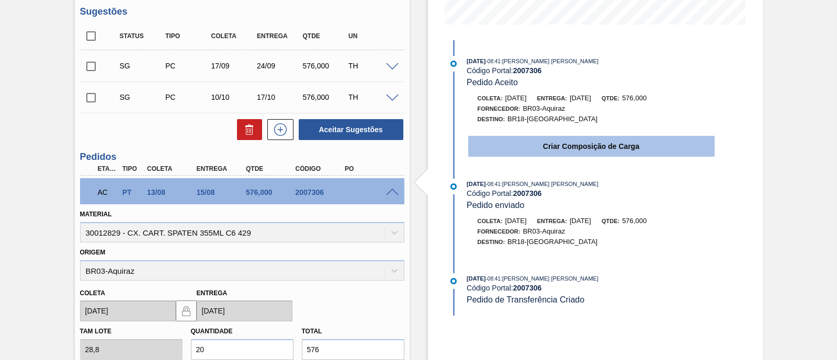
click at [591, 146] on button "Criar Composição de Carga" at bounding box center [591, 146] width 246 height 21
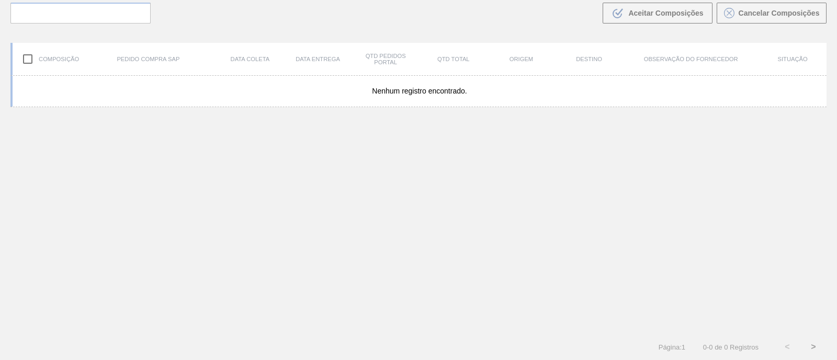
scroll to position [75, 0]
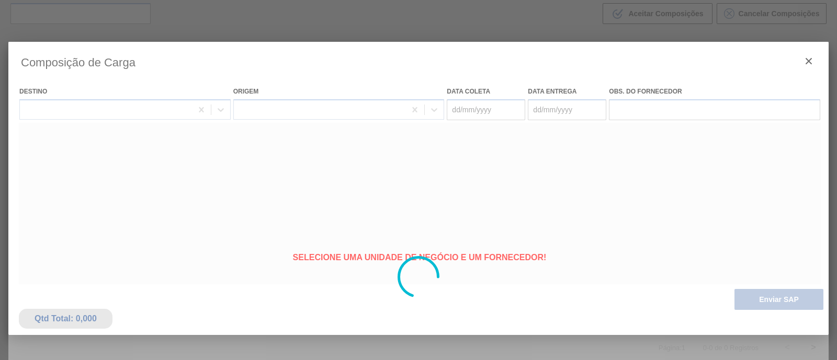
type coleta "13/08/2025"
type entrega "15/08/2025"
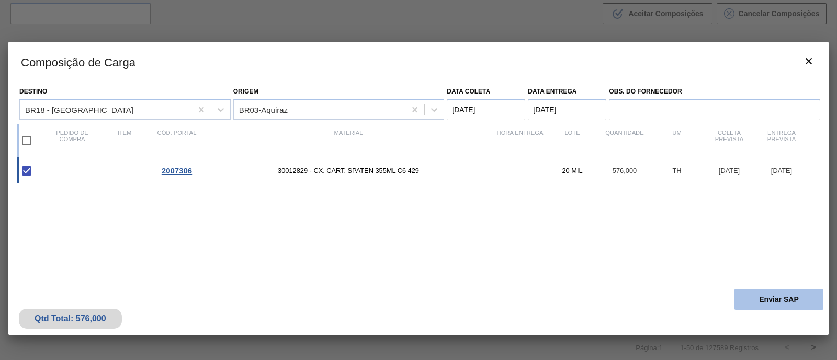
click at [762, 305] on button "Enviar SAP" at bounding box center [778, 299] width 89 height 21
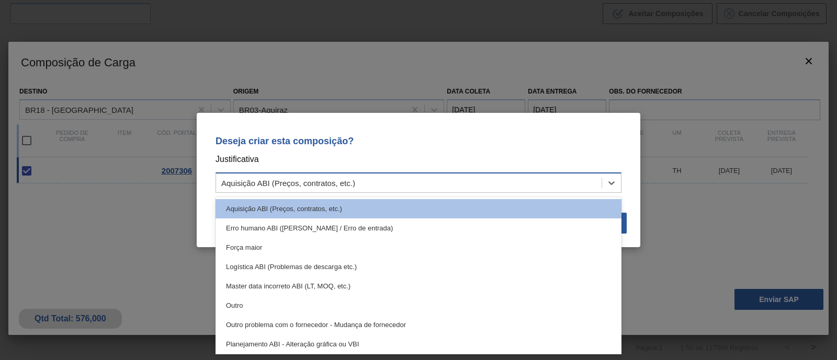
click at [413, 181] on div "Aquisição ABI (Preços, contratos, etc.)" at bounding box center [408, 183] width 385 height 15
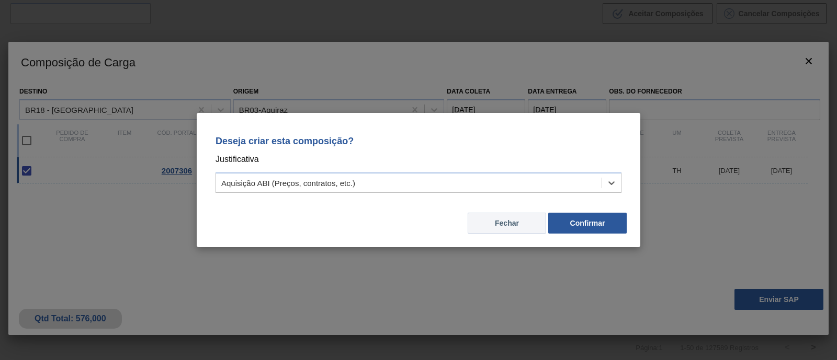
click at [510, 229] on button "Fechar" at bounding box center [507, 223] width 78 height 21
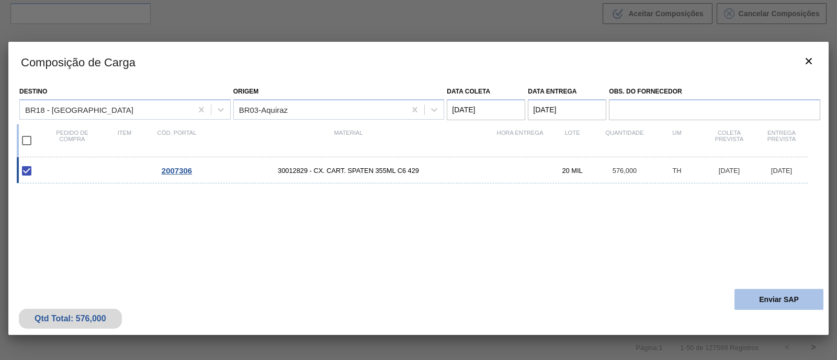
click at [810, 303] on button "Enviar SAP" at bounding box center [778, 299] width 89 height 21
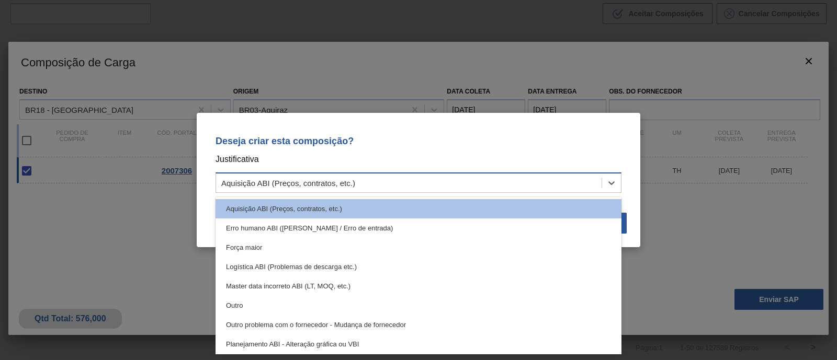
click at [411, 186] on div "Aquisição ABI (Preços, contratos, etc.)" at bounding box center [408, 183] width 385 height 15
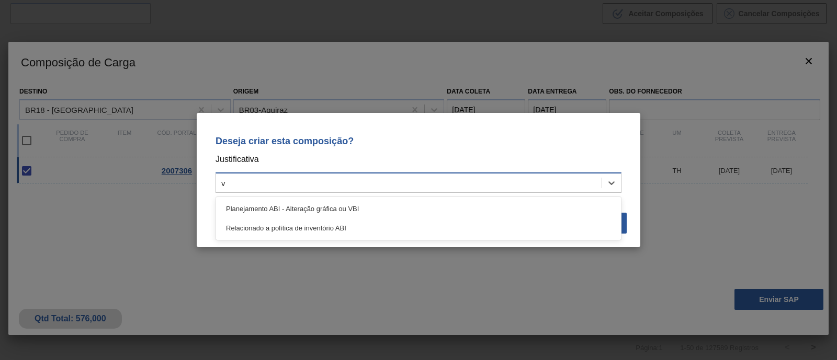
type input "vb"
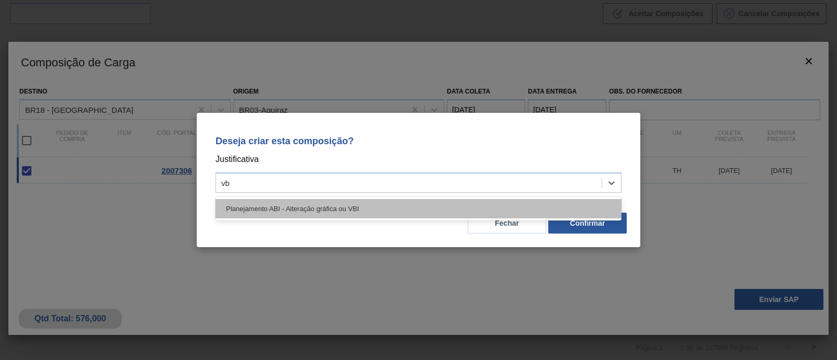
click at [384, 202] on div "Planejamento ABI - Alteração gráfica ou VBI" at bounding box center [418, 208] width 406 height 19
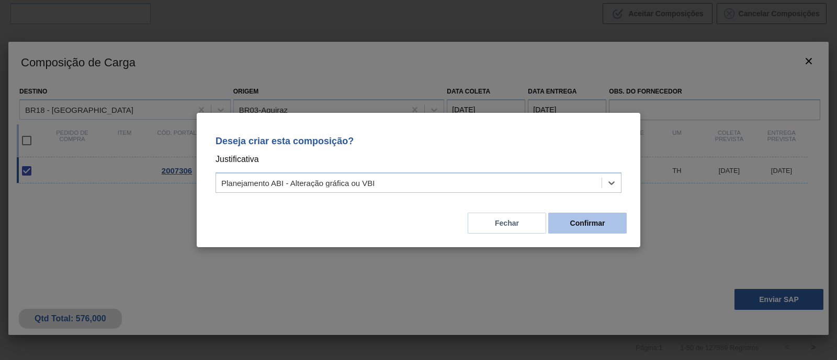
click at [594, 220] on button "Confirmar" at bounding box center [587, 223] width 78 height 21
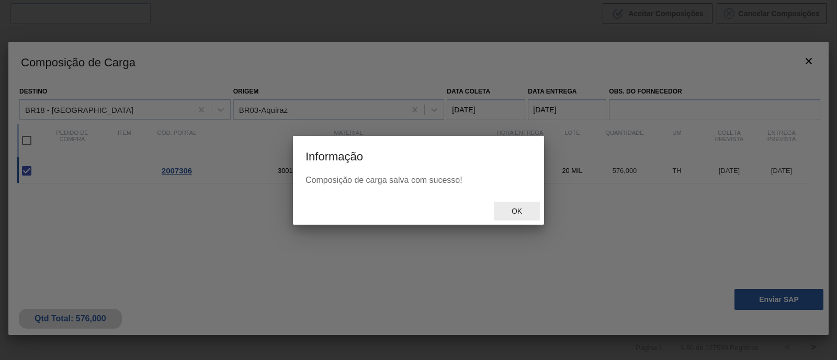
click at [522, 204] on div "Ok" at bounding box center [517, 211] width 46 height 19
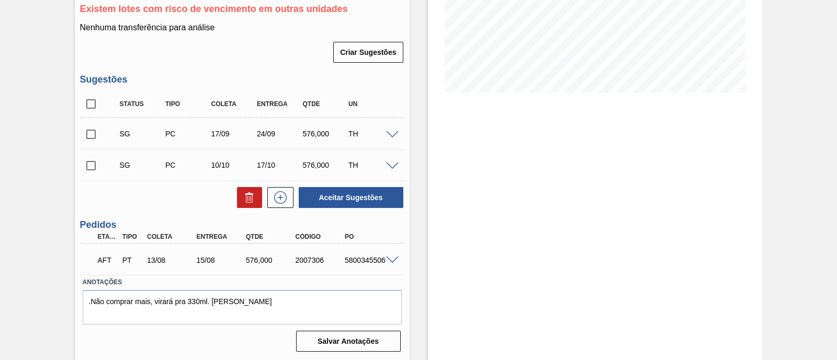
scroll to position [216, 0]
click at [392, 262] on span at bounding box center [392, 260] width 13 height 8
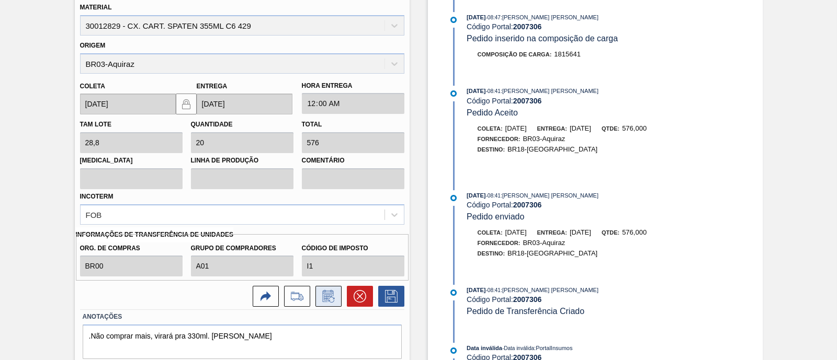
scroll to position [525, 0]
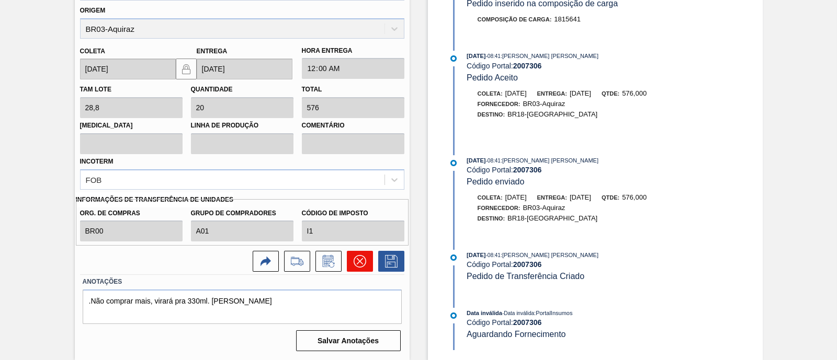
click at [357, 261] on icon at bounding box center [360, 261] width 13 height 13
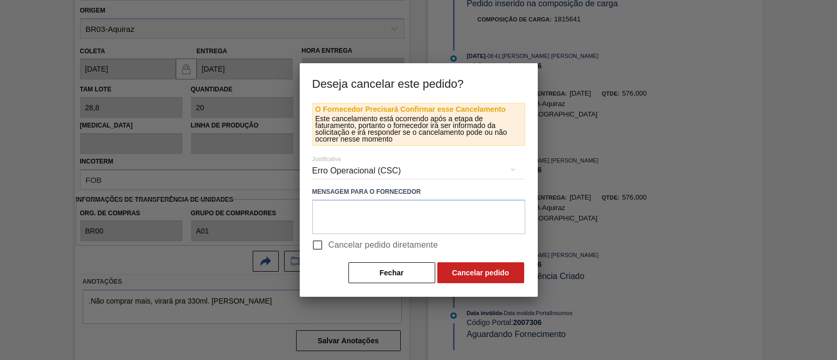
click at [337, 247] on span "Cancelar pedido diretamente" at bounding box center [383, 245] width 110 height 13
click at [328, 247] on input "Cancelar pedido diretamente" at bounding box center [317, 245] width 22 height 22
checkbox input "true"
click at [481, 275] on button "Cancelar pedido" at bounding box center [480, 273] width 87 height 21
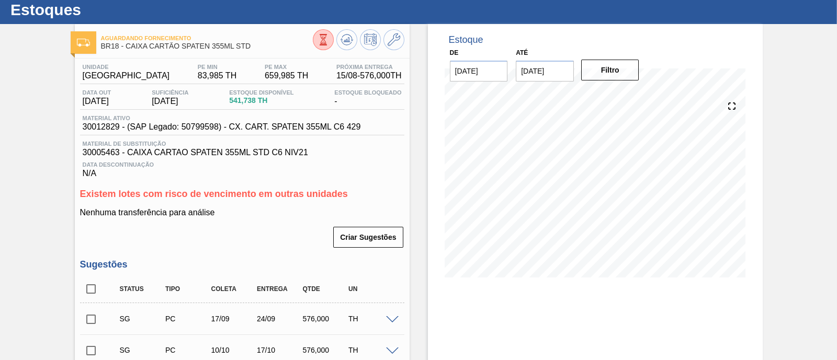
scroll to position [0, 0]
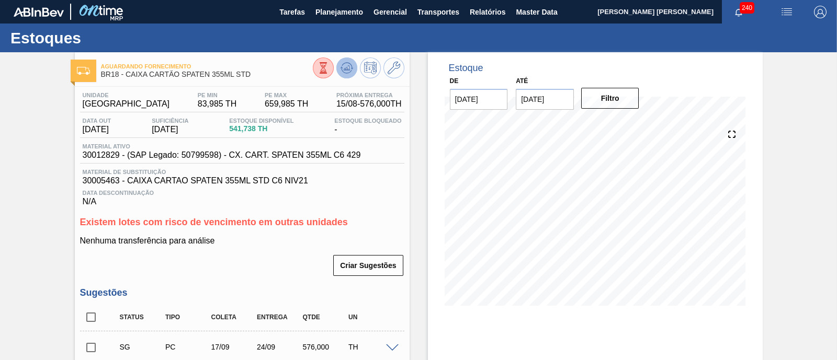
click at [348, 77] on button at bounding box center [346, 68] width 21 height 21
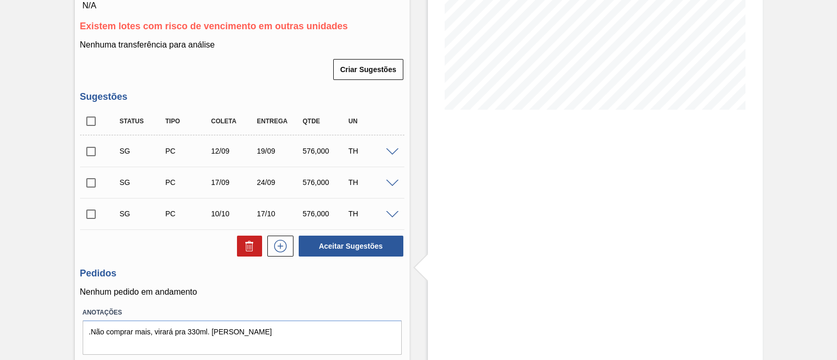
scroll to position [230, 0]
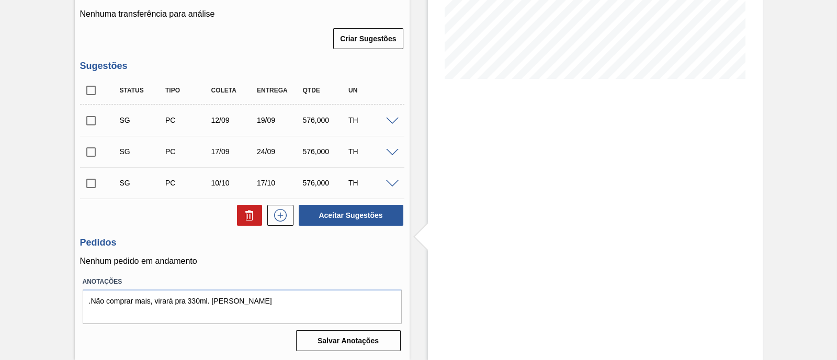
click at [392, 118] on span at bounding box center [392, 122] width 13 height 8
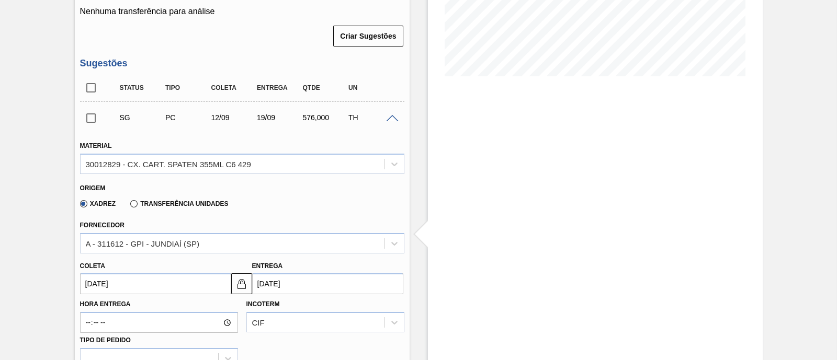
click at [159, 202] on label "Transferência Unidades" at bounding box center [179, 203] width 98 height 7
click at [129, 206] on input "Transferência Unidades" at bounding box center [129, 206] width 0 height 0
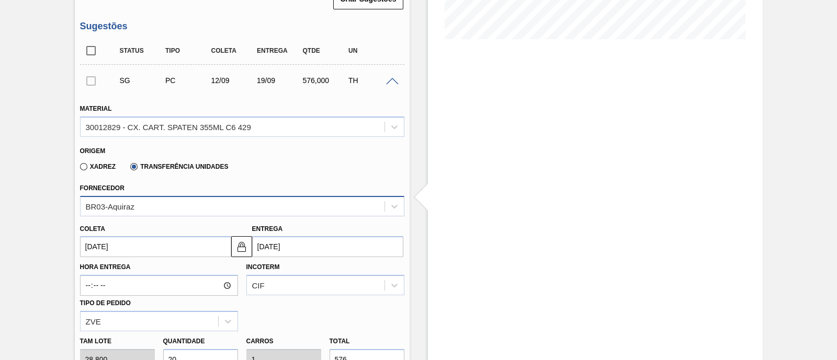
scroll to position [295, 0]
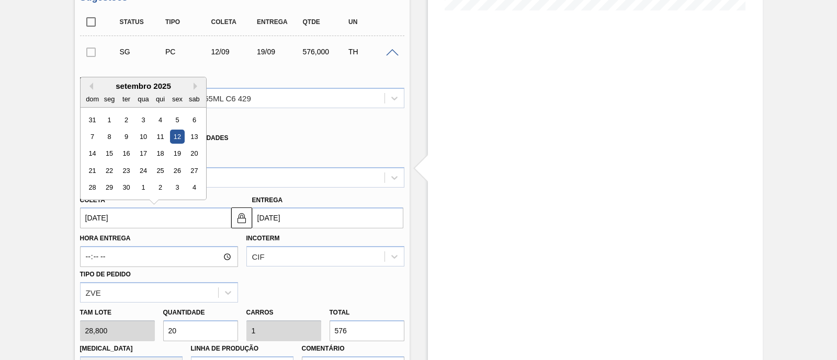
click at [144, 219] on input "12/09/2025" at bounding box center [155, 218] width 151 height 21
click at [90, 89] on button "Previous Month" at bounding box center [89, 86] width 7 height 7
click at [144, 155] on div "13" at bounding box center [143, 154] width 14 height 14
type input "13/08/2025"
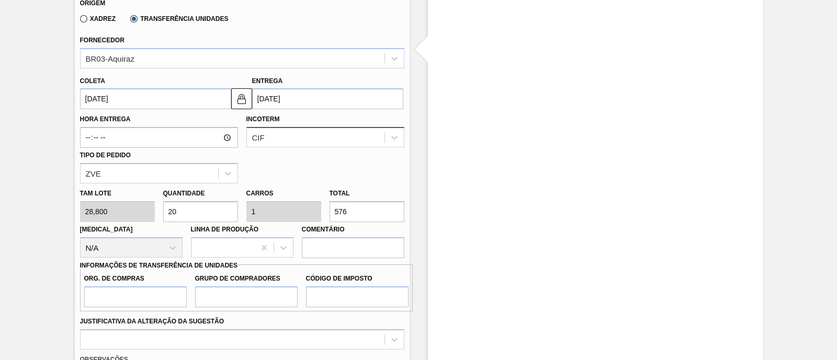
scroll to position [426, 0]
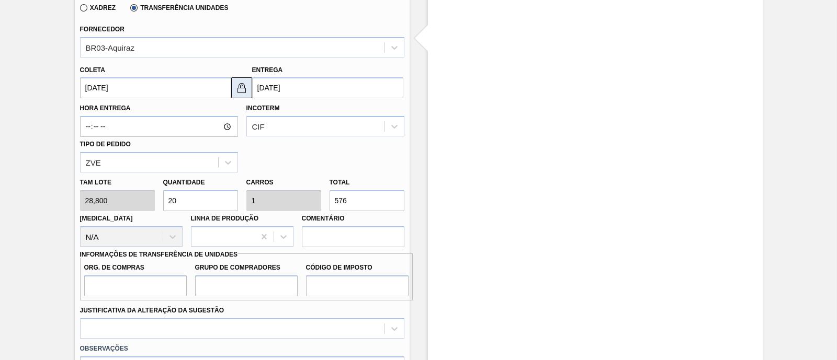
click at [242, 94] on img at bounding box center [241, 88] width 13 height 13
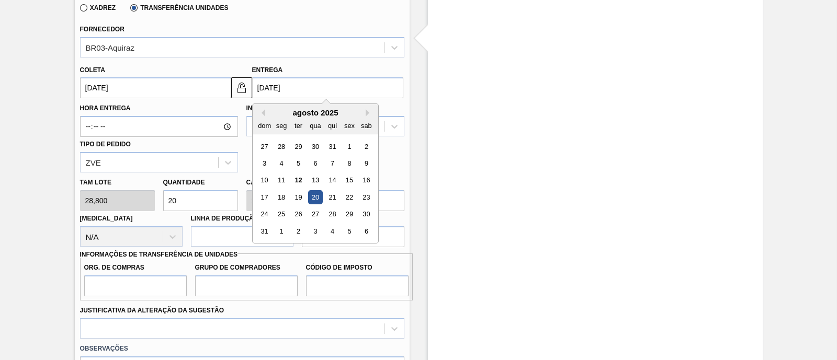
click at [290, 93] on input "20/08/2025" at bounding box center [327, 87] width 151 height 21
click at [263, 110] on button "Previous Month" at bounding box center [261, 112] width 7 height 7
click at [368, 113] on button "Next Month" at bounding box center [369, 112] width 7 height 7
click at [349, 181] on div "15" at bounding box center [349, 181] width 14 height 14
type input "15/08/2025"
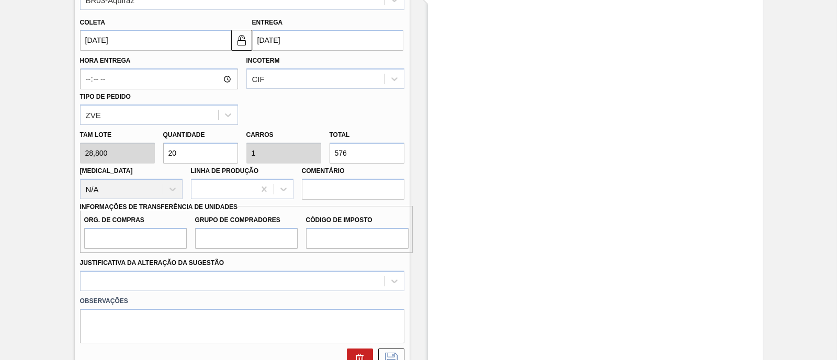
scroll to position [491, 0]
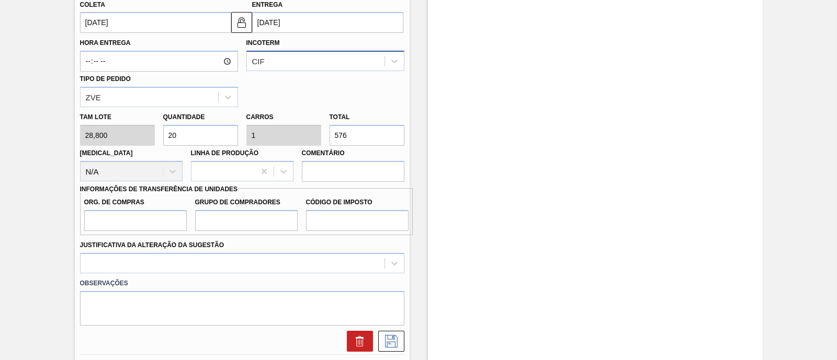
click at [273, 64] on div "CIF" at bounding box center [316, 61] width 138 height 15
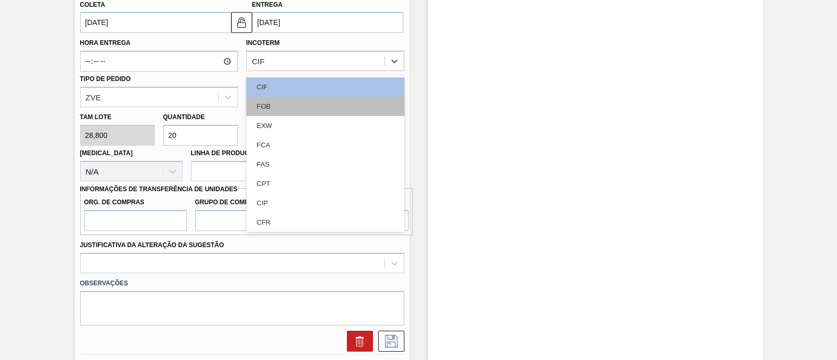
click at [266, 105] on div "FOB" at bounding box center [325, 106] width 158 height 19
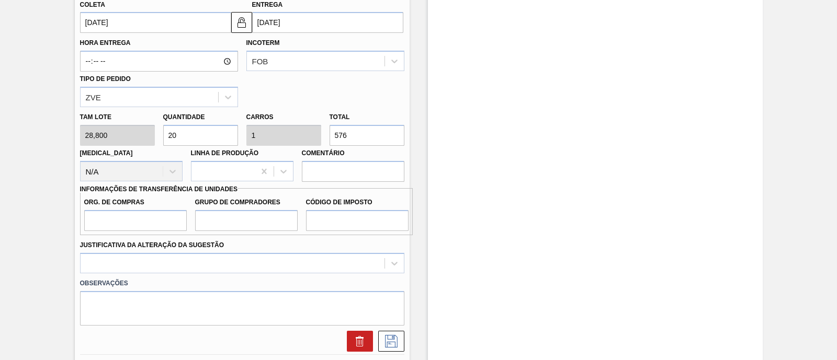
drag, startPoint x: 372, startPoint y: 141, endPoint x: 300, endPoint y: 147, distance: 72.4
click at [300, 147] on div "Tam lote 28,800 Quantidade 20 Carros 1 Total 576 Doca N/A Linha de Produção Com…" at bounding box center [242, 144] width 333 height 75
click at [154, 142] on div "Tam lote 28,800 Quantidade 20 Carros 1 Total 576 Doca N/A Linha de Produção Com…" at bounding box center [242, 144] width 333 height 75
type input "1"
type input "0,05"
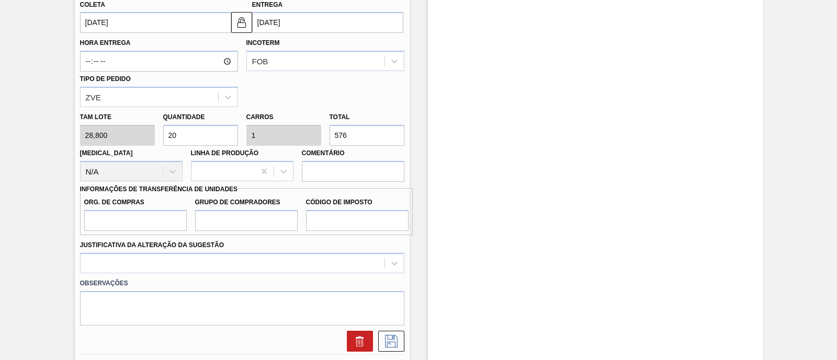
type input "28,8"
type input "10"
type input "0,5"
type input "288"
type input "10"
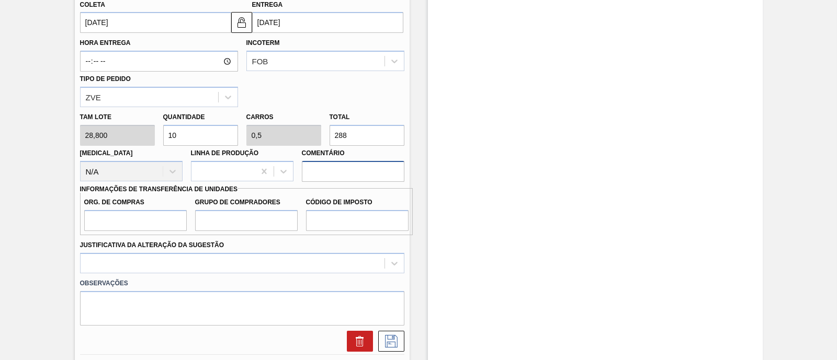
click at [350, 168] on input "Comentário" at bounding box center [353, 171] width 102 height 21
click at [180, 221] on input "Org. de Compras" at bounding box center [135, 220] width 102 height 21
type input "BR00"
click at [240, 214] on input "Grupo de Compradores" at bounding box center [246, 220] width 102 height 21
type input "A01"
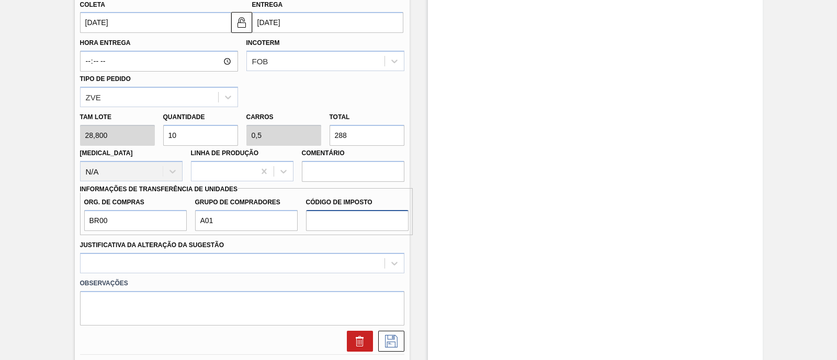
click at [335, 221] on input "Código de Imposto" at bounding box center [357, 220] width 102 height 21
type input "I1"
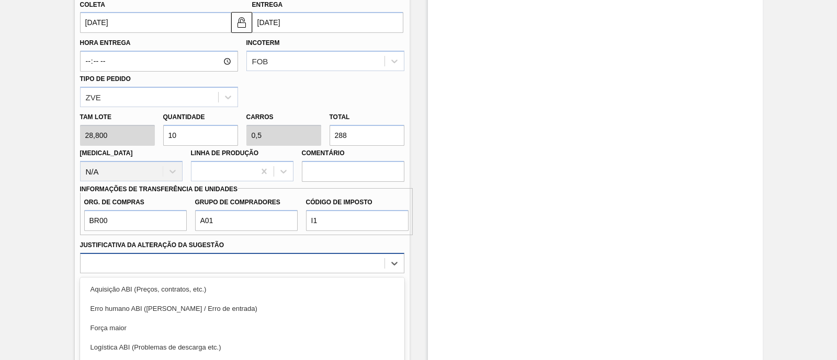
click at [183, 265] on div "option Aquisição ABI (Preços, contratos, etc.) focused, 1 of 18. 18 results ava…" at bounding box center [242, 263] width 324 height 20
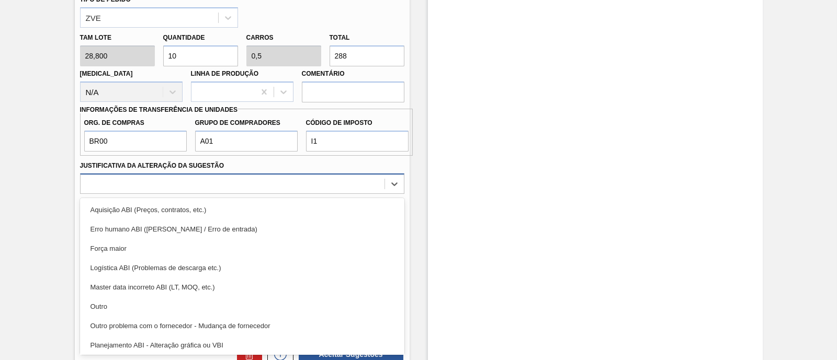
click at [151, 183] on div at bounding box center [233, 183] width 304 height 15
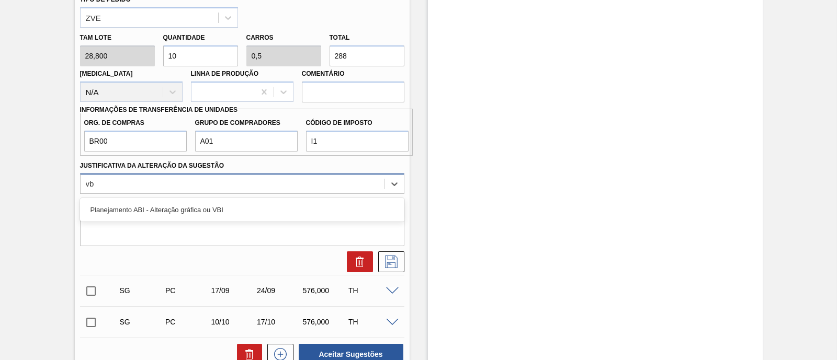
type Sugestão "vbi"
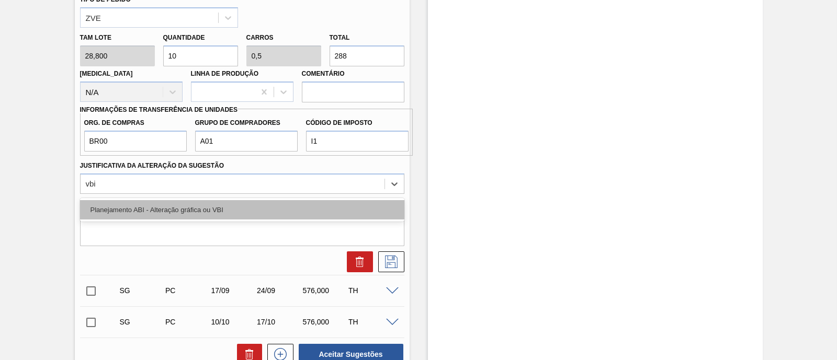
click at [146, 213] on div "Planejamento ABI - Alteração gráfica ou VBI" at bounding box center [242, 209] width 324 height 19
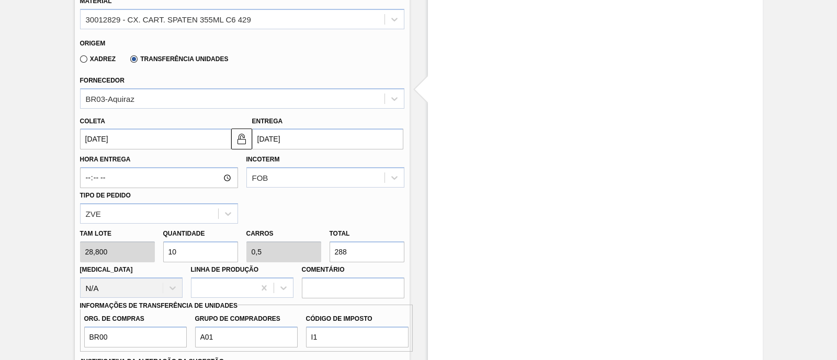
scroll to position [636, 0]
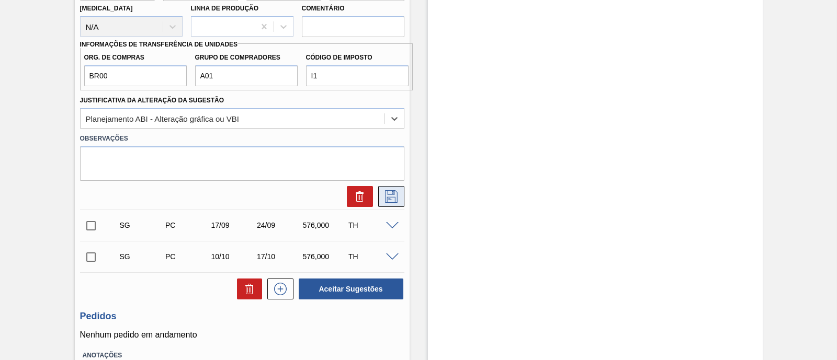
click at [397, 193] on icon at bounding box center [391, 196] width 17 height 13
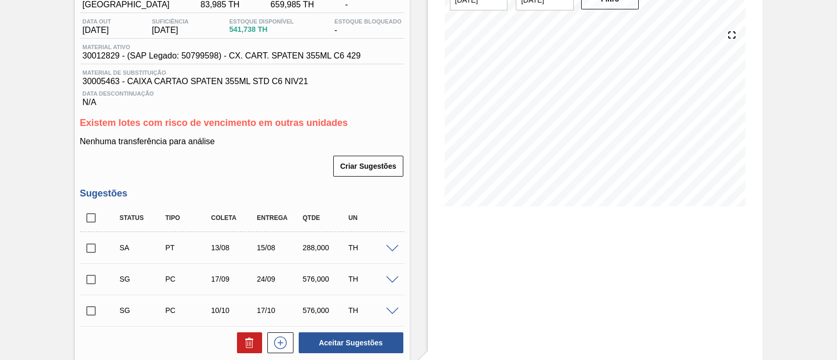
scroll to position [165, 0]
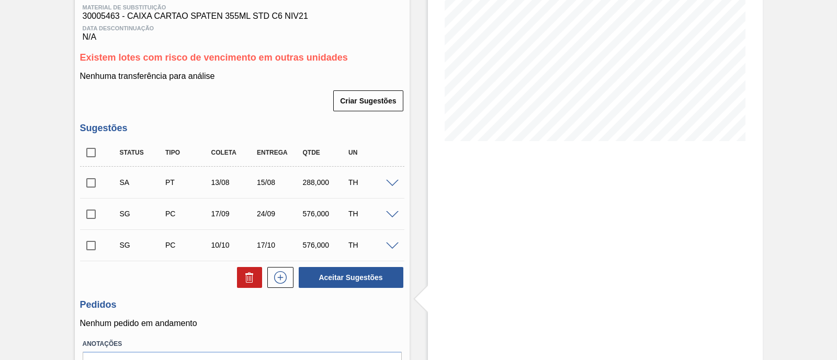
click at [97, 187] on input "checkbox" at bounding box center [91, 183] width 22 height 22
click at [364, 279] on button "Aceitar Sugestões" at bounding box center [351, 277] width 105 height 21
checkbox input "false"
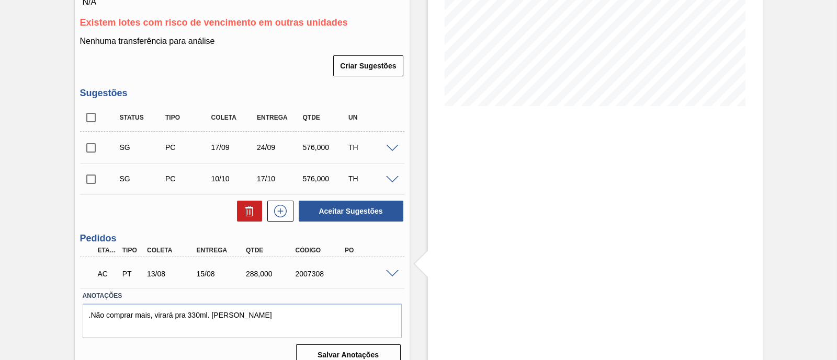
scroll to position [216, 0]
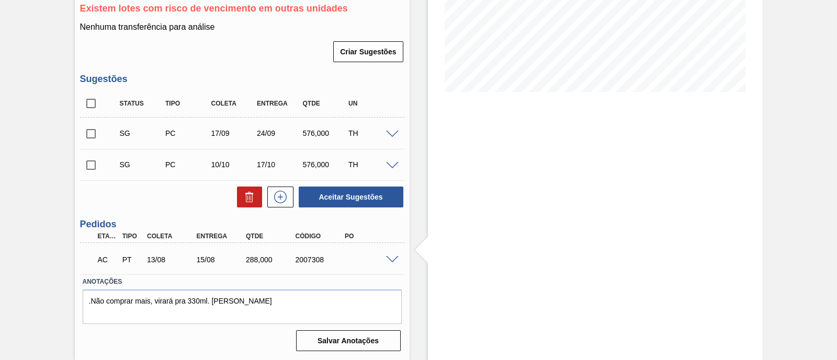
click at [387, 256] on span at bounding box center [392, 260] width 13 height 8
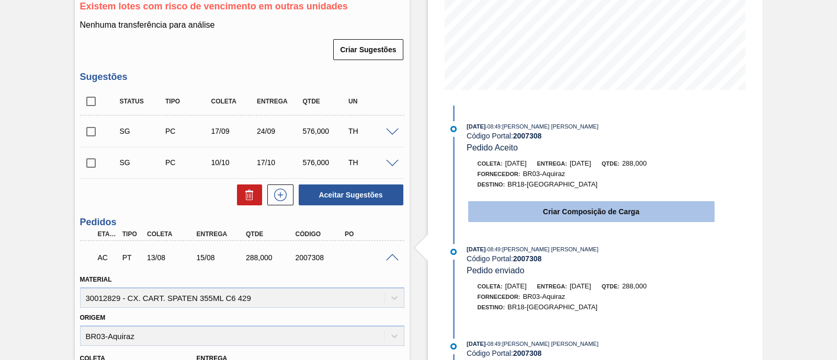
click at [548, 210] on button "Criar Composição de Carga" at bounding box center [591, 211] width 246 height 21
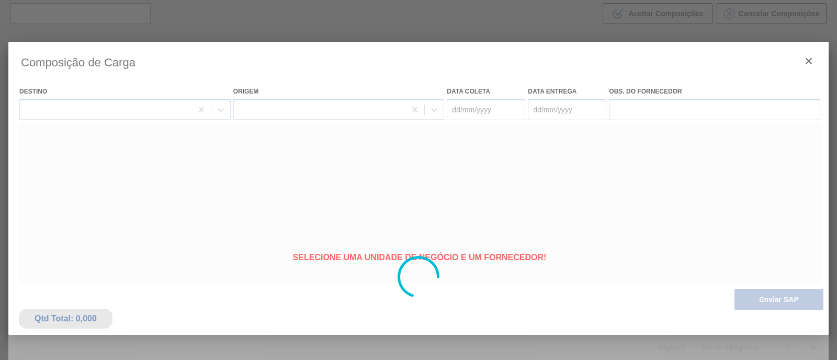
type coleta "13/08/2025"
type entrega "15/08/2025"
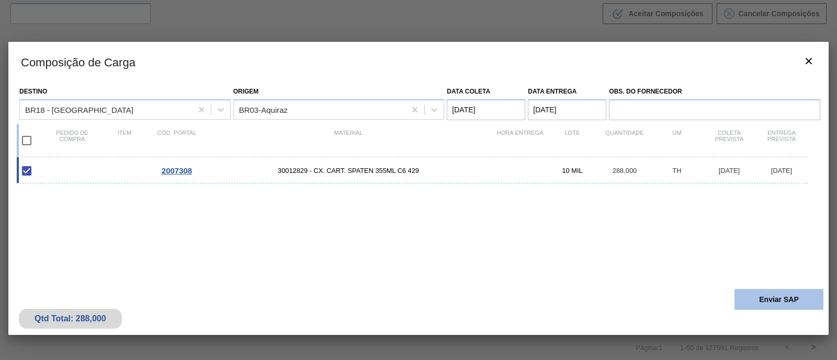
click at [786, 304] on button "Enviar SAP" at bounding box center [778, 299] width 89 height 21
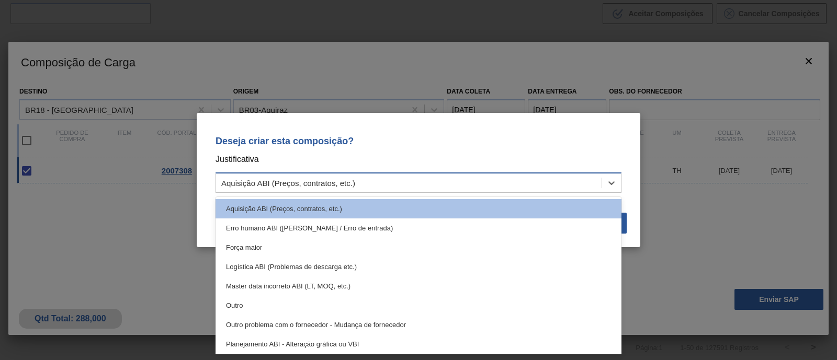
click at [373, 182] on div "Aquisição ABI (Preços, contratos, etc.)" at bounding box center [408, 183] width 385 height 15
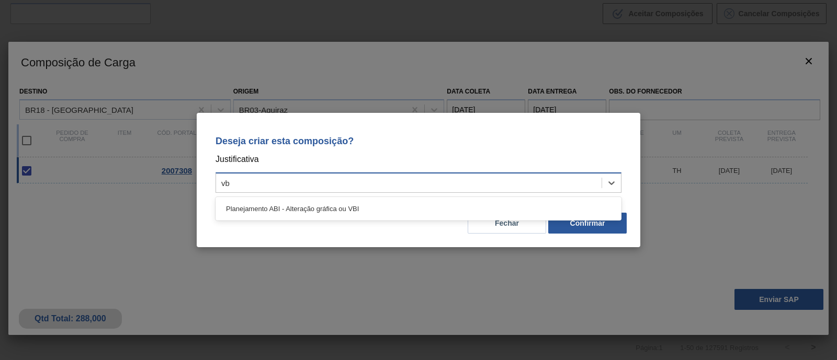
type input "vbi"
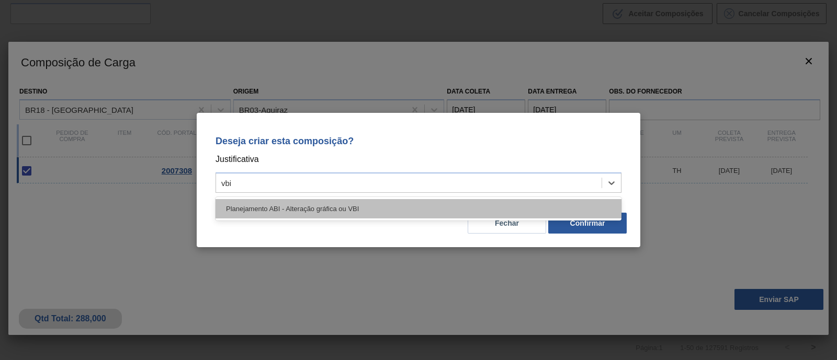
click at [362, 210] on div "Planejamento ABI - Alteração gráfica ou VBI" at bounding box center [418, 208] width 406 height 19
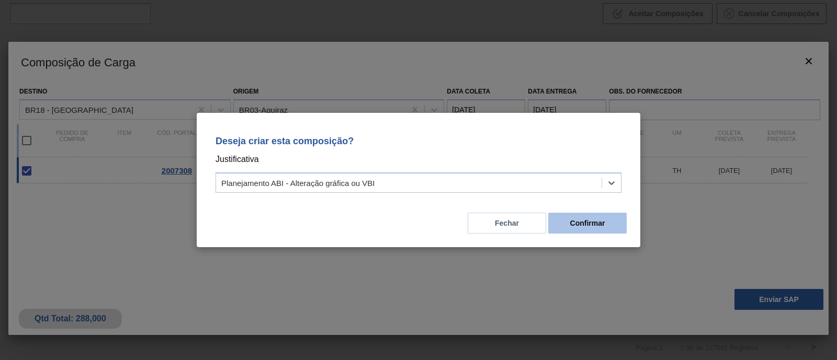
click at [613, 224] on button "Confirmar" at bounding box center [587, 223] width 78 height 21
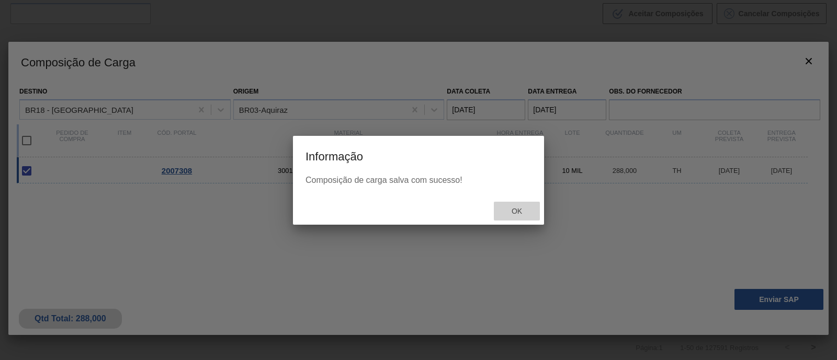
click at [531, 210] on div "Ok" at bounding box center [517, 211] width 46 height 19
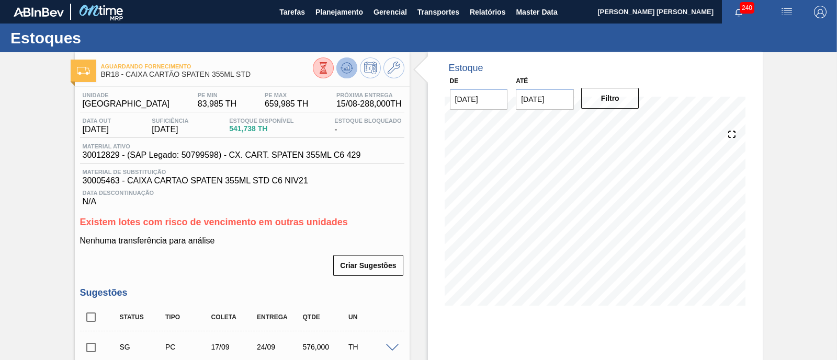
click at [329, 71] on icon at bounding box center [323, 68] width 12 height 12
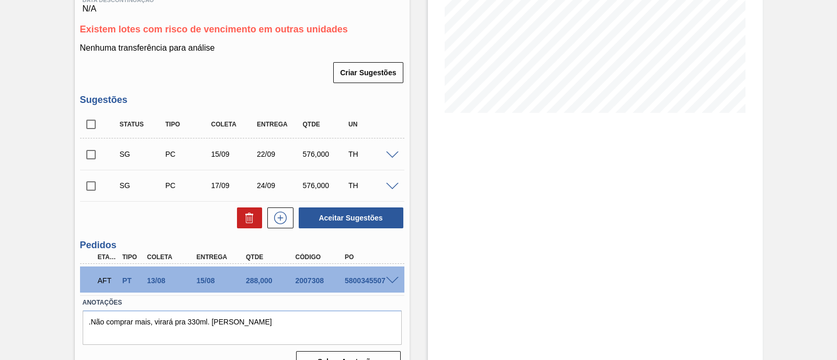
scroll to position [196, 0]
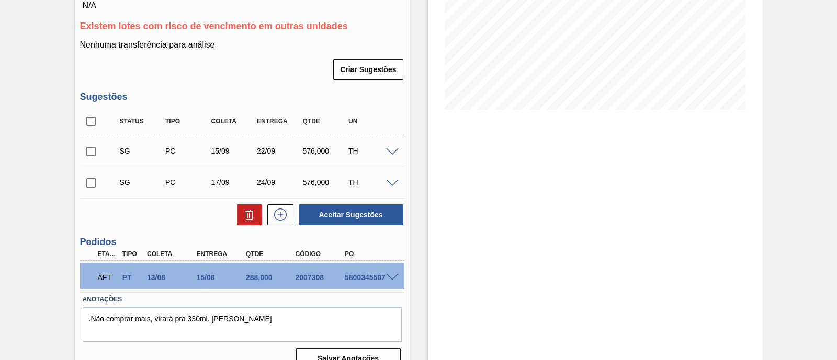
click at [94, 122] on input "checkbox" at bounding box center [91, 121] width 22 height 22
checkbox input "true"
click at [252, 218] on icon at bounding box center [249, 215] width 13 height 13
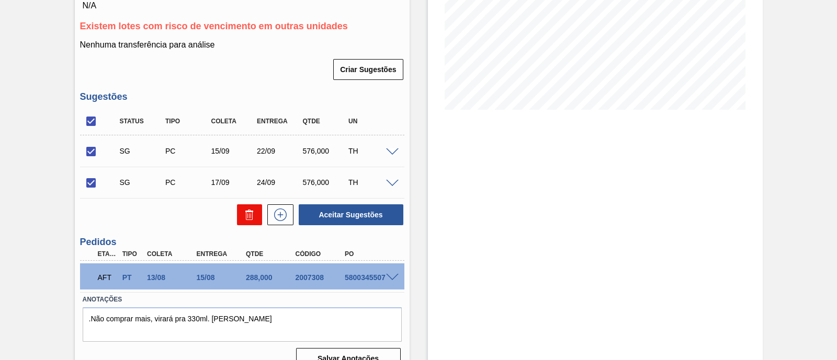
checkbox input "false"
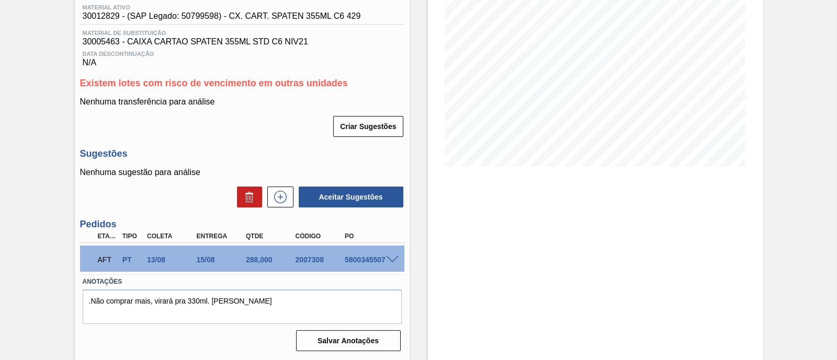
scroll to position [141, 0]
click at [390, 257] on span at bounding box center [392, 260] width 13 height 8
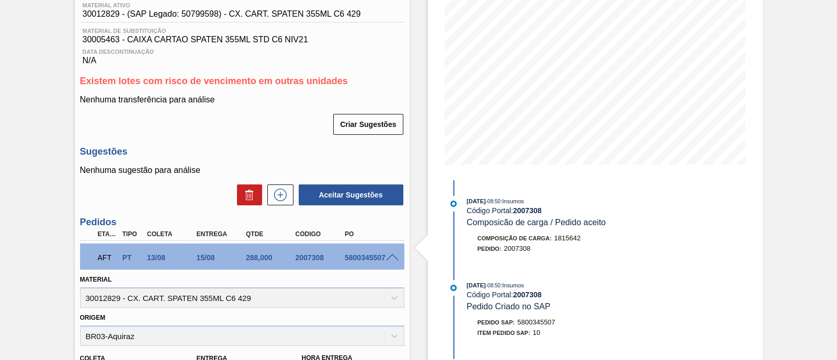
scroll to position [272, 0]
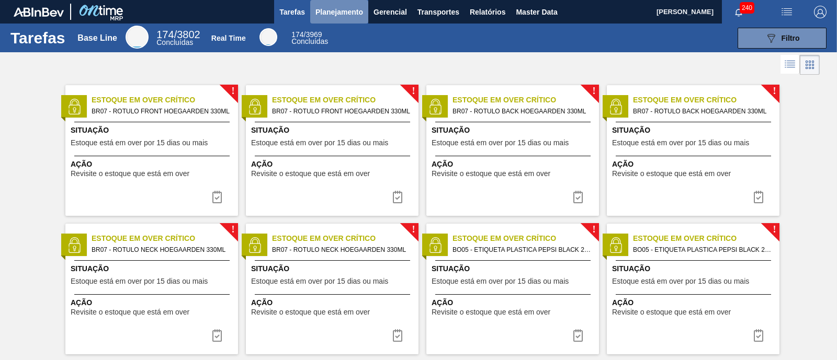
click at [343, 6] on span "Planejamento" at bounding box center [339, 12] width 48 height 13
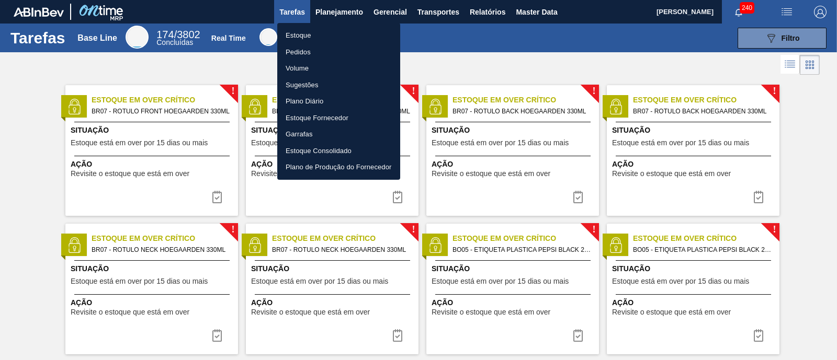
click at [324, 31] on li "Estoque" at bounding box center [338, 35] width 123 height 17
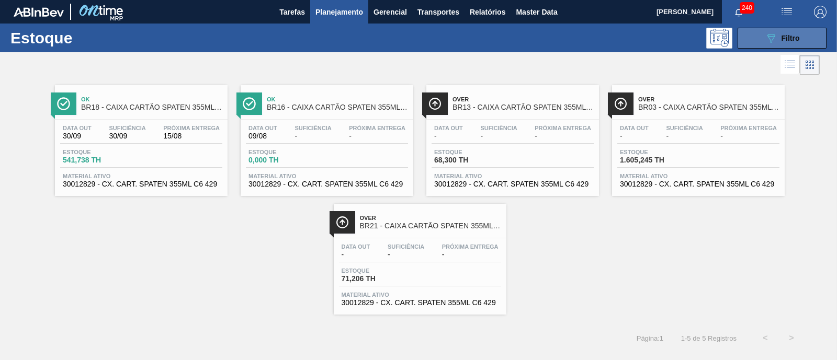
click at [749, 41] on button "089F7B8B-B2A5-4AFE-B5C0-19BA573D28AC Filtro" at bounding box center [781, 38] width 89 height 21
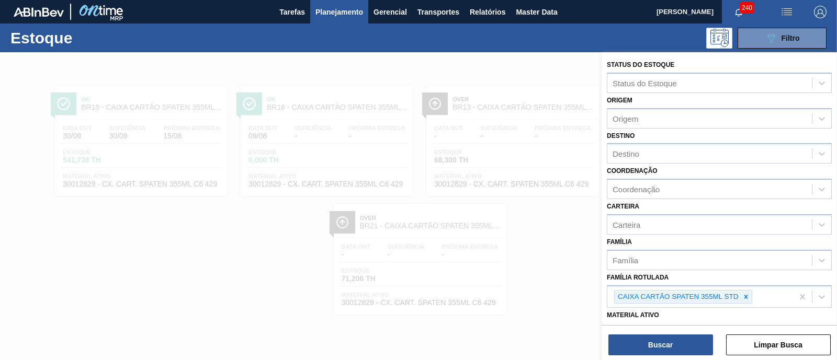
click at [548, 248] on div at bounding box center [418, 232] width 837 height 360
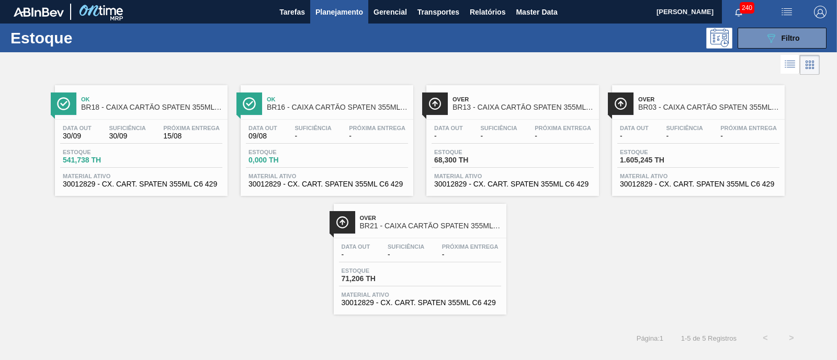
click at [175, 148] on div "Data out 30/09 Suficiência 30/09 Próxima Entrega 15/08 Estoque 541,738 TH Mater…" at bounding box center [141, 155] width 173 height 71
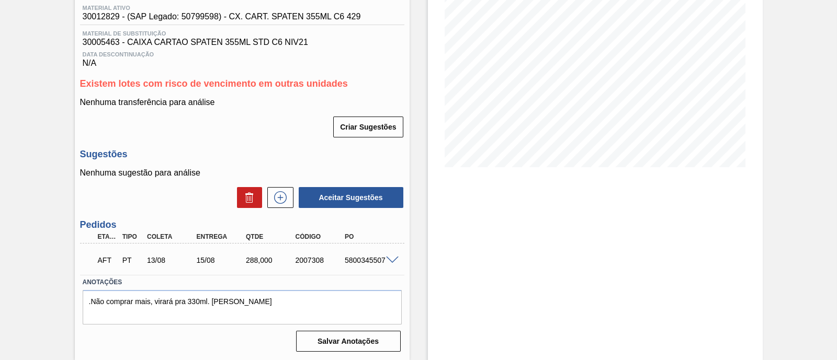
scroll to position [141, 0]
drag, startPoint x: 341, startPoint y: 260, endPoint x: 389, endPoint y: 268, distance: 48.3
click at [389, 268] on div "AFT PT 13/08 15/08 288,000 2007308 5800345507" at bounding box center [242, 259] width 324 height 26
copy div "5800345507"
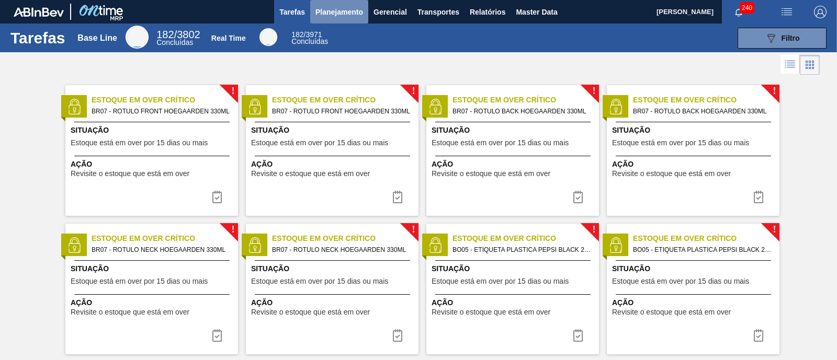
click at [333, 11] on span "Planejamento" at bounding box center [339, 12] width 48 height 13
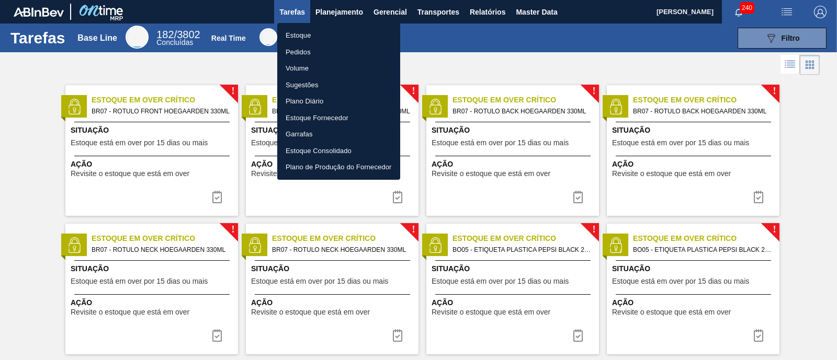
click at [325, 42] on li "Estoque" at bounding box center [338, 35] width 123 height 17
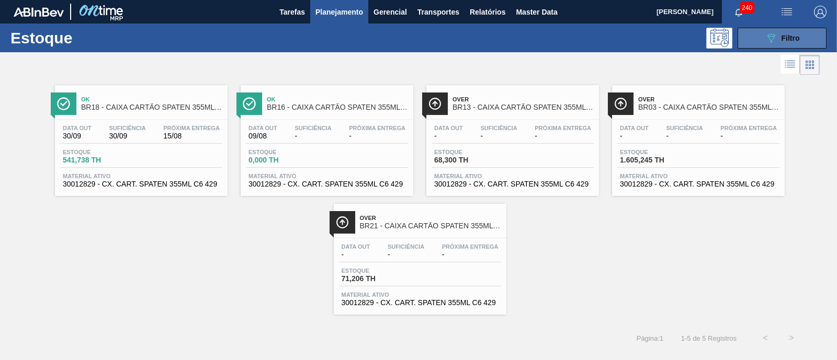
click at [819, 35] on button "089F7B8B-B2A5-4AFE-B5C0-19BA573D28AC Filtro" at bounding box center [781, 38] width 89 height 21
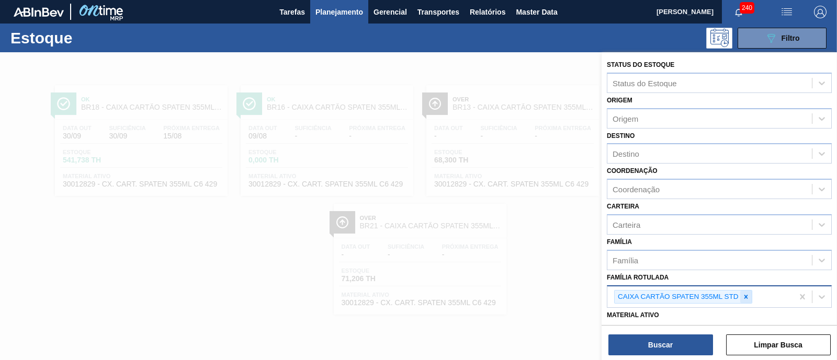
click at [749, 294] on div at bounding box center [746, 297] width 12 height 13
click at [749, 294] on div "Família Rotulada" at bounding box center [709, 295] width 204 height 15
type Rotulada "GT"
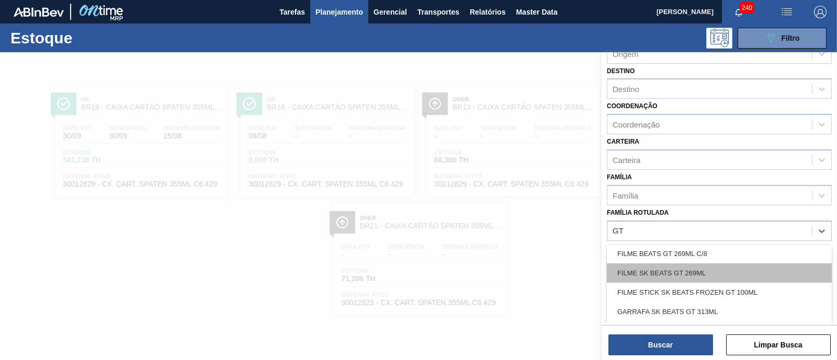
scroll to position [196, 0]
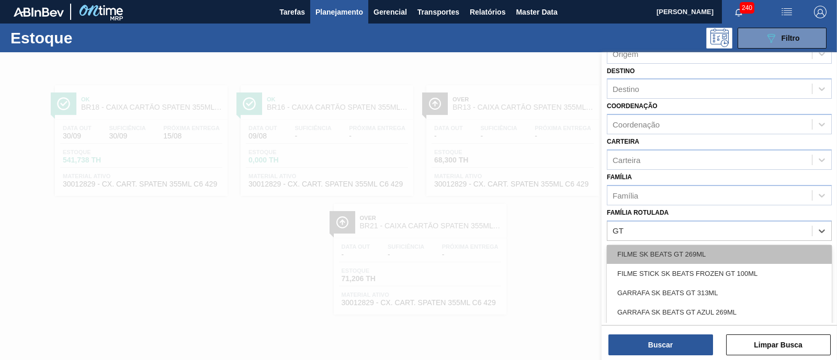
click at [745, 254] on div "FILME SK BEATS GT 269ML" at bounding box center [719, 254] width 225 height 19
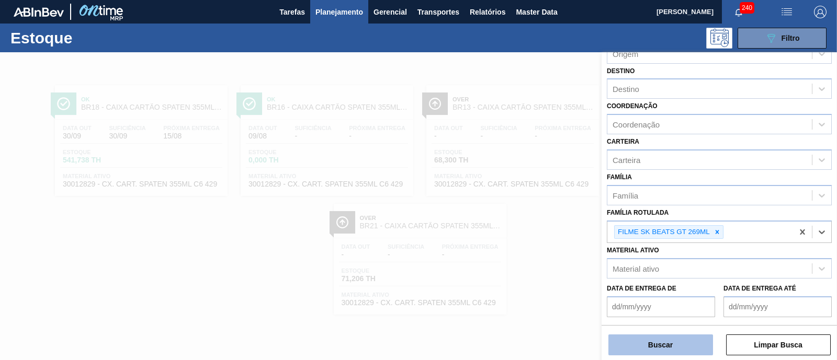
click at [686, 345] on button "Buscar" at bounding box center [660, 345] width 105 height 21
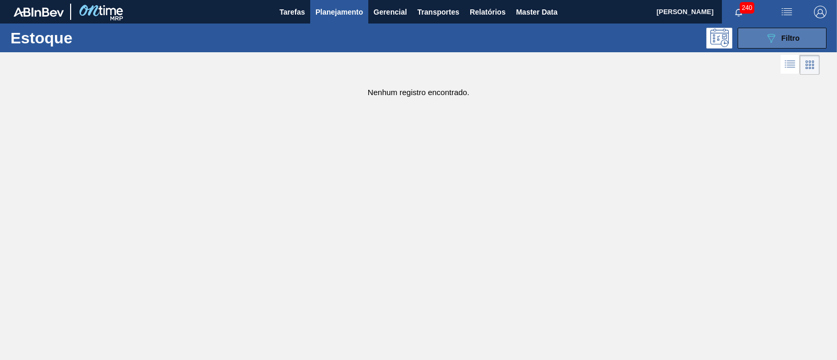
click at [786, 31] on button "089F7B8B-B2A5-4AFE-B5C0-19BA573D28AC Filtro" at bounding box center [781, 38] width 89 height 21
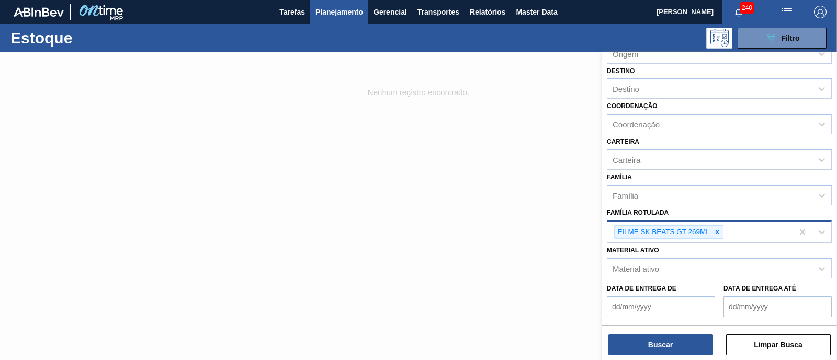
click at [713, 231] on icon at bounding box center [716, 232] width 7 height 7
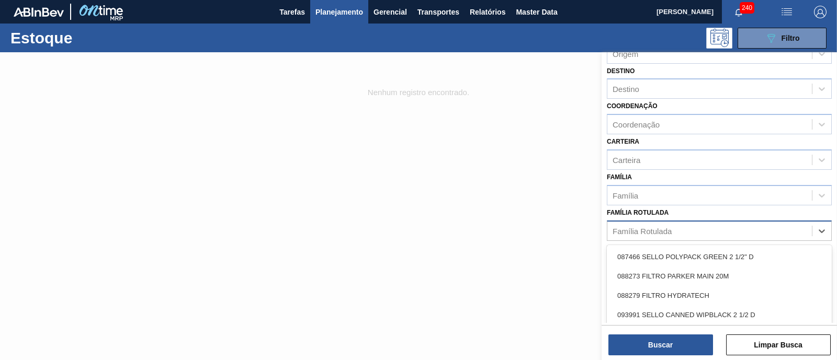
click at [726, 229] on div "Família Rotulada" at bounding box center [709, 230] width 204 height 15
type Rotulada "GT 269"
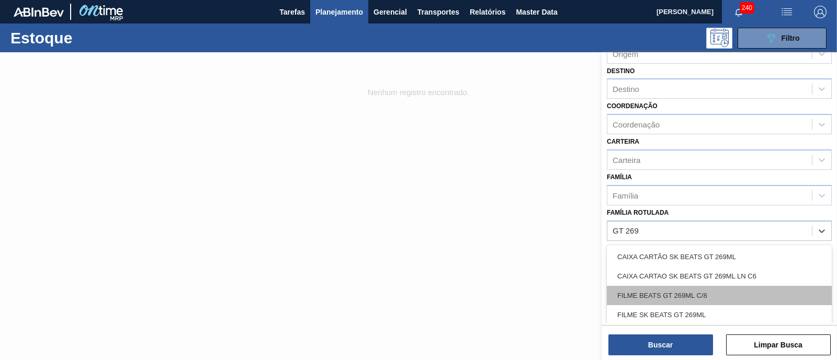
click at [727, 294] on div "FILME BEATS GT 269ML C/8" at bounding box center [719, 295] width 225 height 19
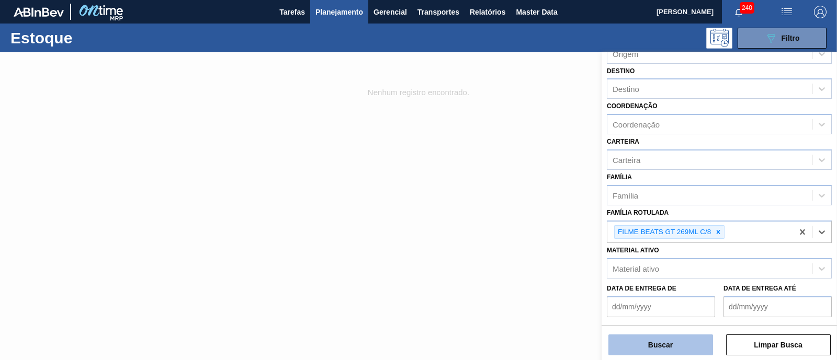
click at [698, 346] on button "Buscar" at bounding box center [660, 345] width 105 height 21
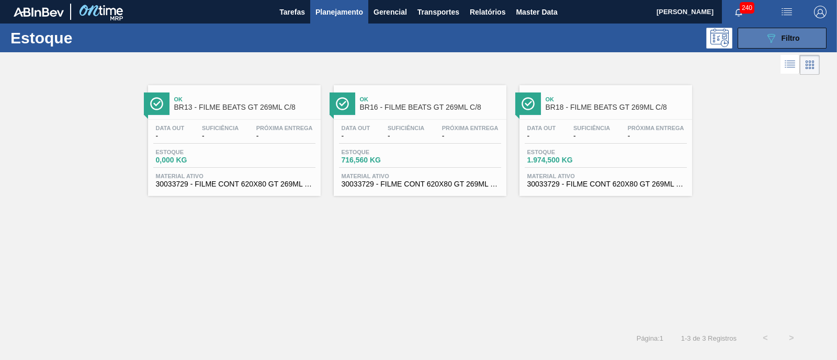
click at [763, 37] on button "089F7B8B-B2A5-4AFE-B5C0-19BA573D28AC Filtro" at bounding box center [781, 38] width 89 height 21
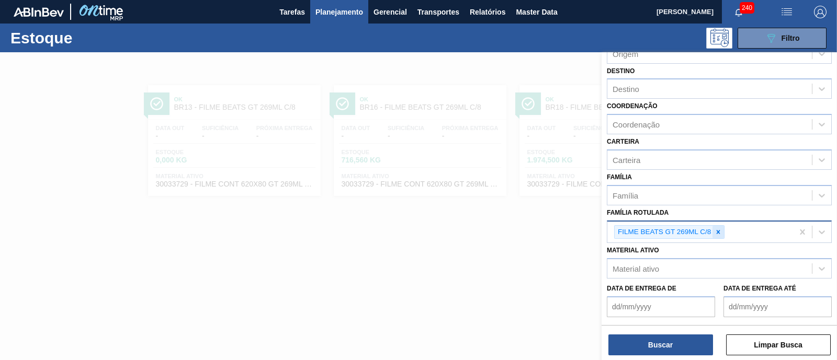
click at [719, 232] on icon at bounding box center [717, 232] width 7 height 7
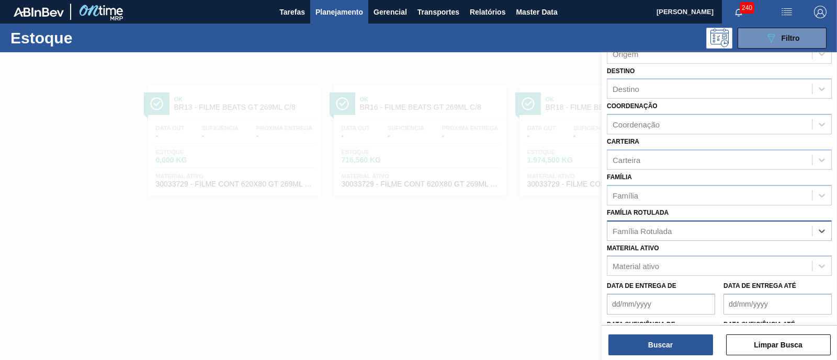
click at [719, 232] on div "Família Rotulada" at bounding box center [709, 230] width 204 height 15
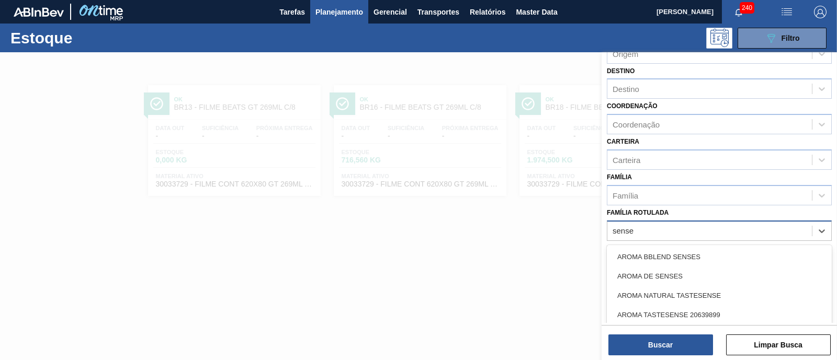
type Rotulada "senses"
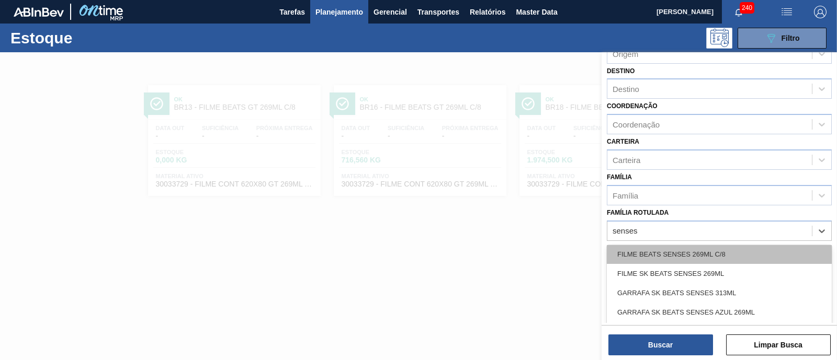
click at [735, 254] on div "FILME BEATS SENSES 269ML C/8" at bounding box center [719, 254] width 225 height 19
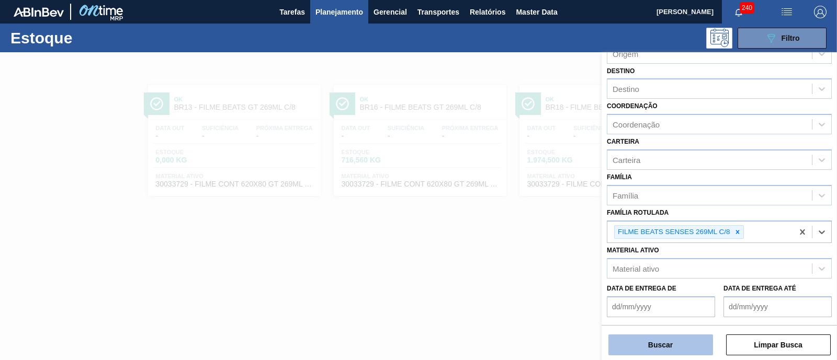
click at [698, 343] on button "Buscar" at bounding box center [660, 345] width 105 height 21
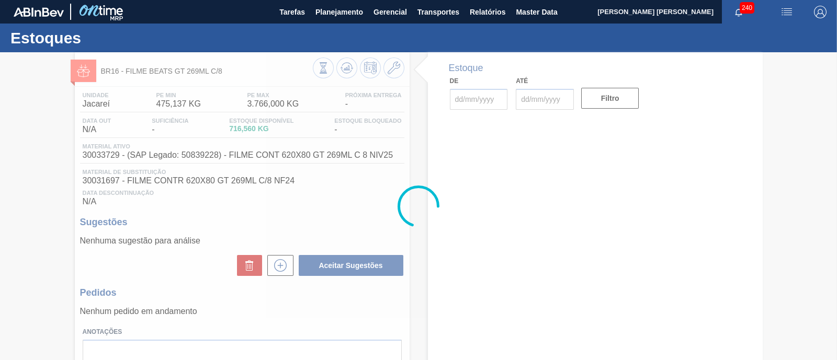
type input "[DATE]"
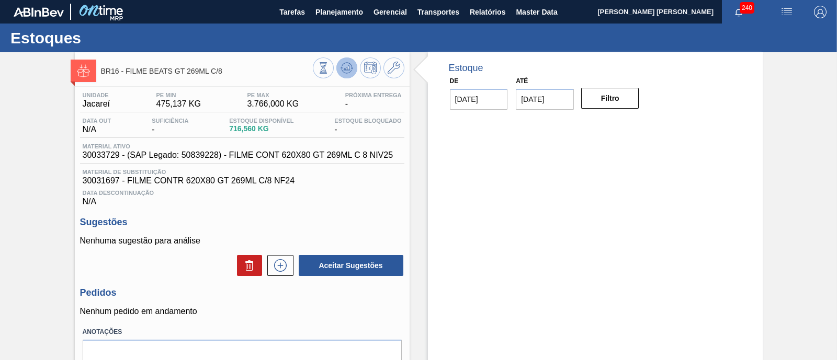
click at [329, 71] on icon at bounding box center [323, 68] width 12 height 12
click at [349, 64] on icon at bounding box center [346, 66] width 10 height 6
click at [329, 62] on icon at bounding box center [323, 68] width 12 height 12
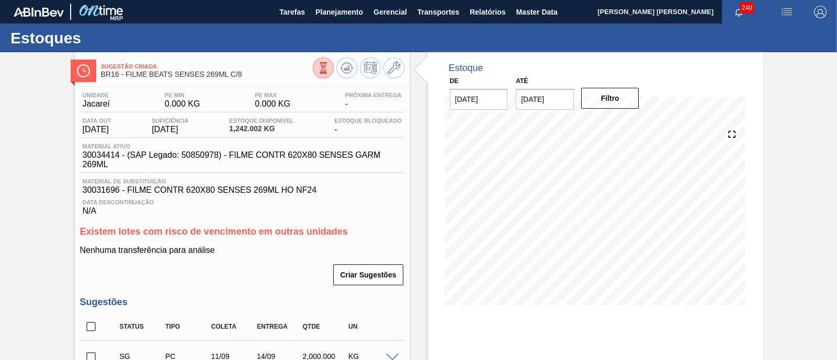
click at [323, 65] on icon at bounding box center [323, 66] width 3 height 3
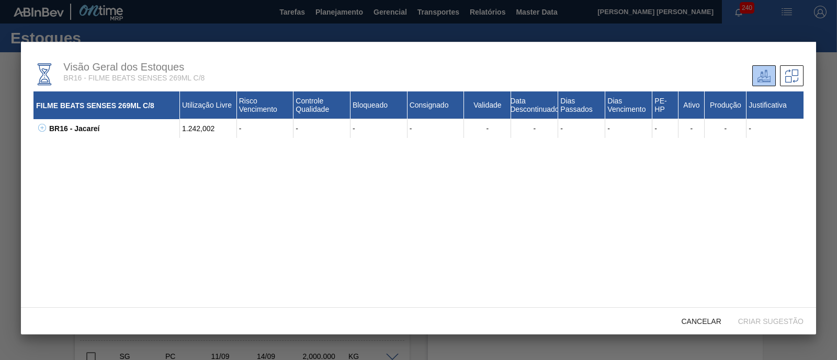
click at [42, 129] on icon at bounding box center [42, 128] width 1 height 4
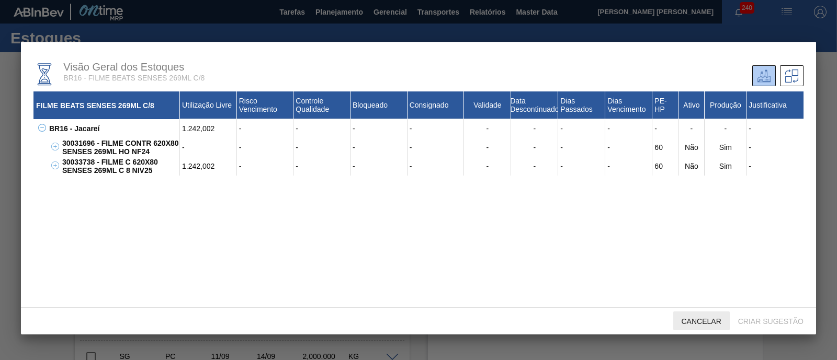
click at [709, 321] on span "Cancelar" at bounding box center [701, 321] width 56 height 8
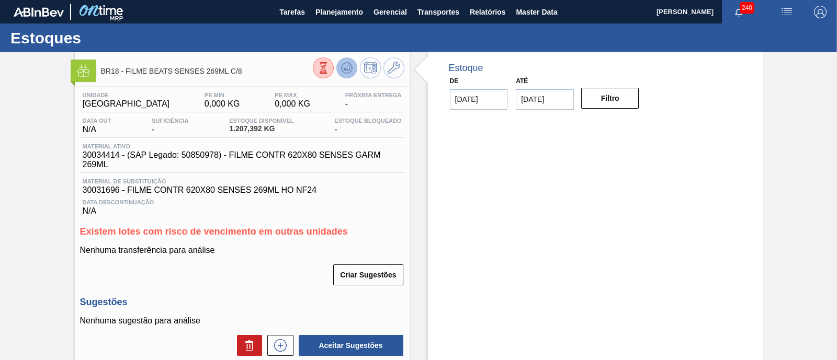
click at [329, 69] on icon at bounding box center [323, 68] width 12 height 12
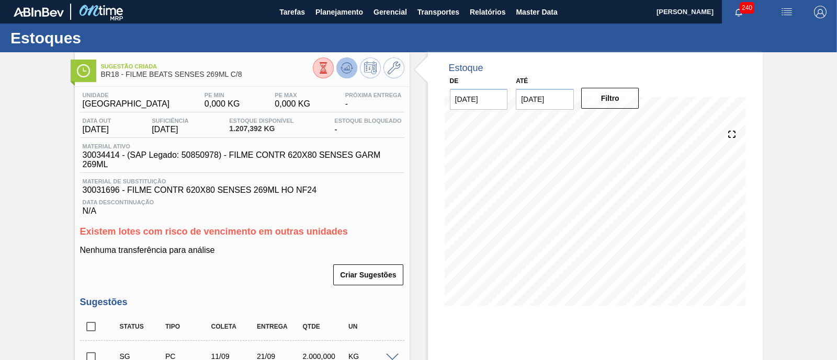
click at [353, 66] on button at bounding box center [346, 68] width 21 height 21
click at [758, 174] on div "Estoque De [DATE] Até [DATE] Filtro 21/09 Projeção de Estoque 515.639 [DOMAIN_N…" at bounding box center [595, 186] width 335 height 269
